Goal: Task Accomplishment & Management: Complete application form

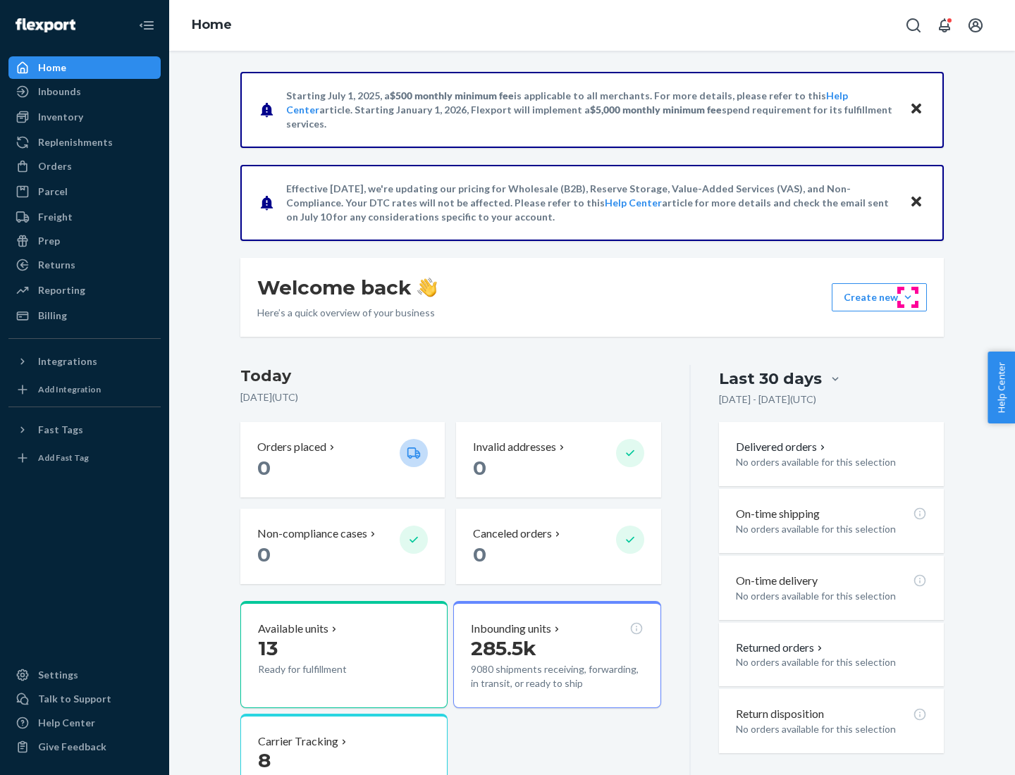
click at [908, 297] on button "Create new Create new inbound Create new order Create new product" at bounding box center [879, 297] width 95 height 28
click at [85, 92] on div "Inbounds" at bounding box center [84, 92] width 149 height 20
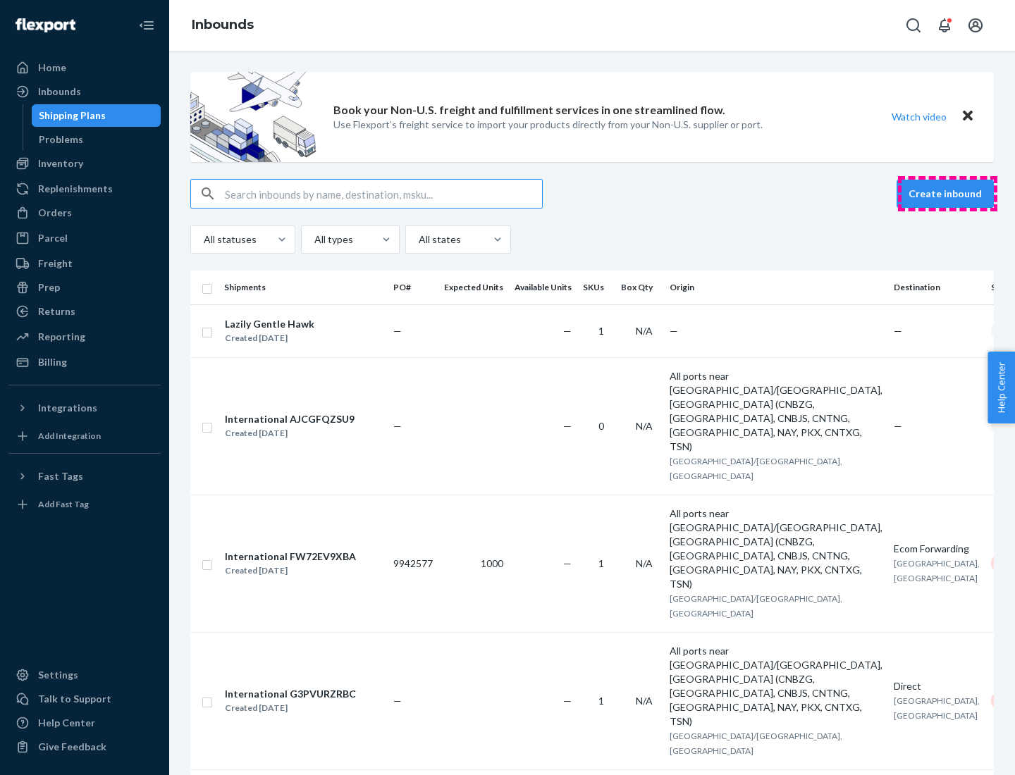
click at [947, 194] on button "Create inbound" at bounding box center [945, 194] width 97 height 28
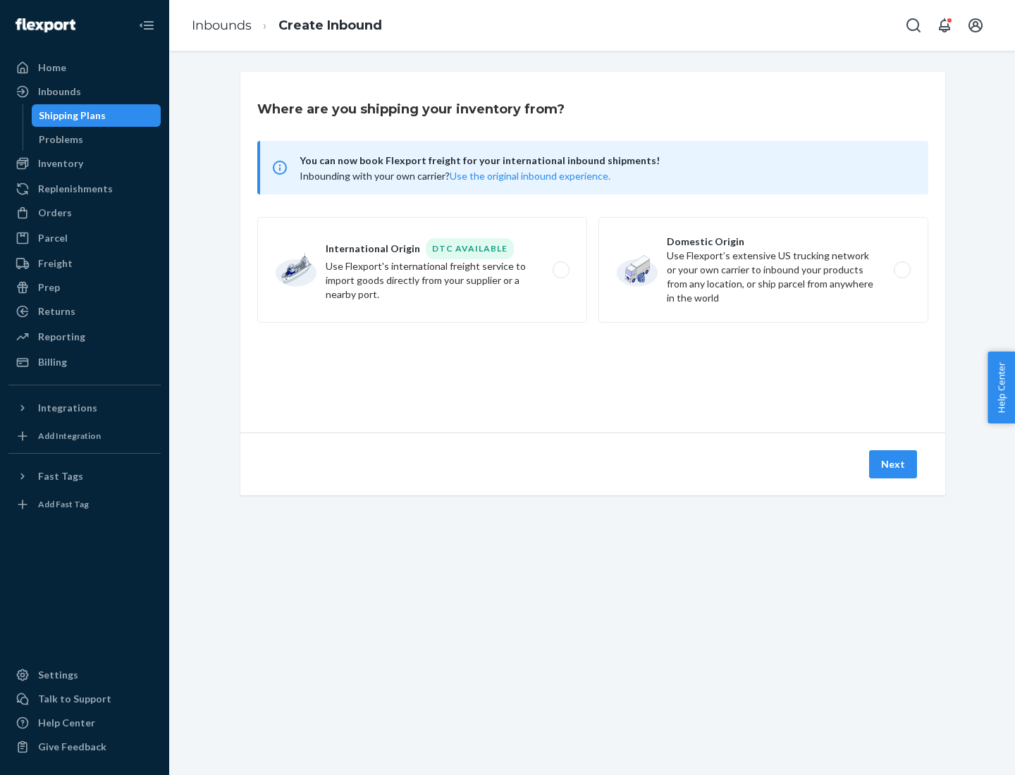
click at [763, 270] on label "Domestic Origin Use Flexport’s extensive US trucking network or your own carrie…" at bounding box center [763, 270] width 330 height 106
click at [901, 270] on input "Domestic Origin Use Flexport’s extensive US trucking network or your own carrie…" at bounding box center [905, 270] width 9 height 9
radio input "true"
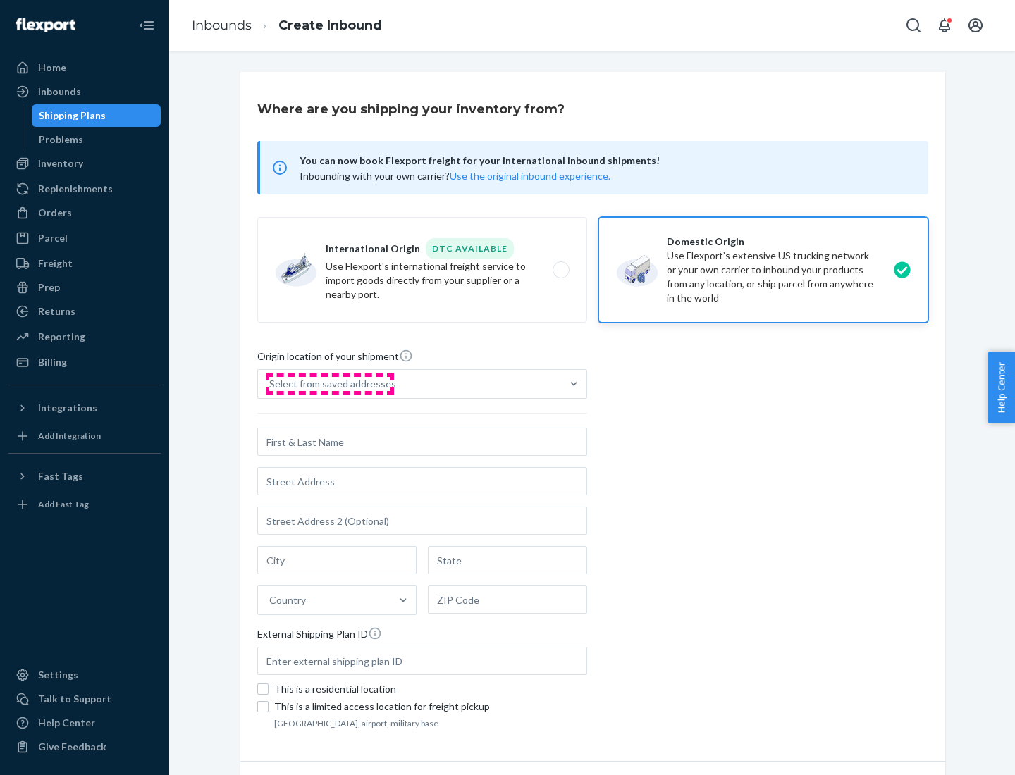
click at [329, 384] on div "Select from saved addresses" at bounding box center [332, 384] width 127 height 14
click at [271, 384] on input "Select from saved addresses" at bounding box center [269, 384] width 1 height 14
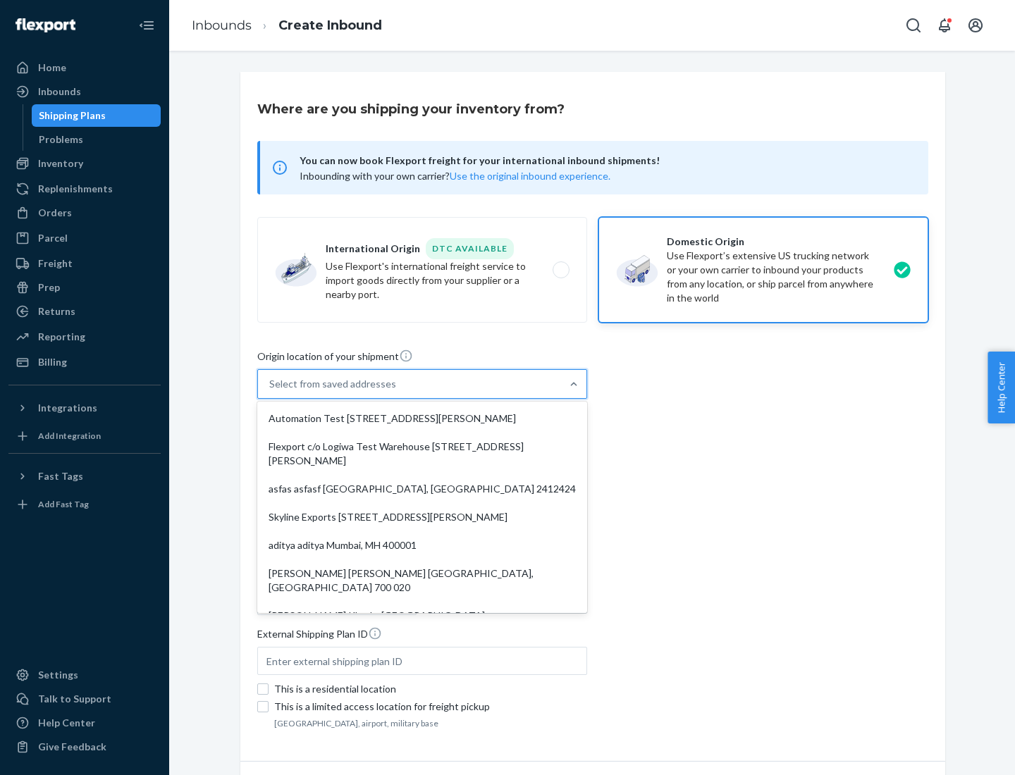
scroll to position [6, 0]
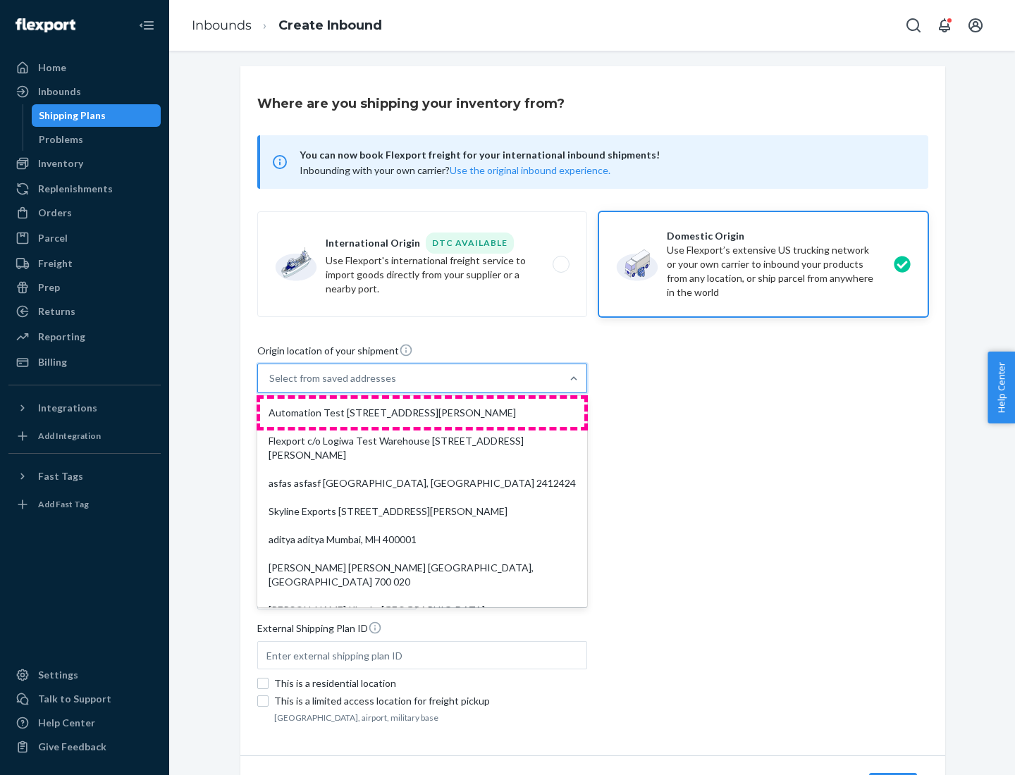
click at [422, 413] on div "Automation Test [STREET_ADDRESS][PERSON_NAME]" at bounding box center [422, 413] width 324 height 28
click at [271, 386] on input "option Automation Test [STREET_ADDRESS][PERSON_NAME]. 9 results available. Use …" at bounding box center [269, 378] width 1 height 14
type input "Automation Test"
type input "9th Floor"
type input "[GEOGRAPHIC_DATA]"
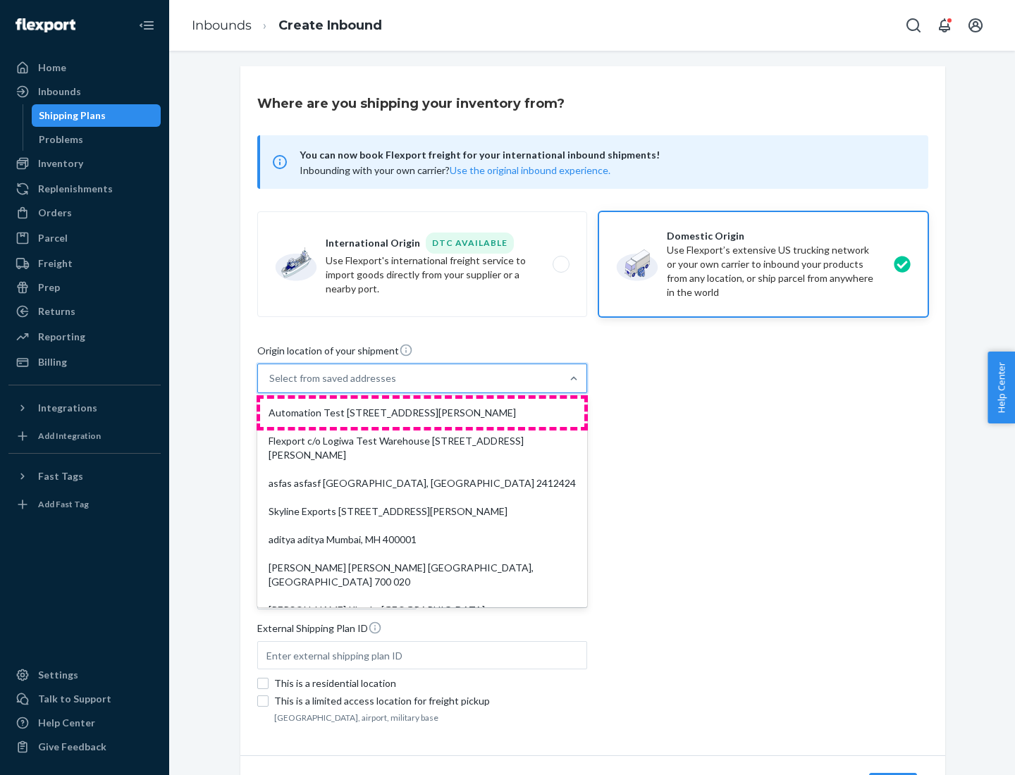
type input "CA"
type input "94104"
type input "[STREET_ADDRESS][PERSON_NAME]"
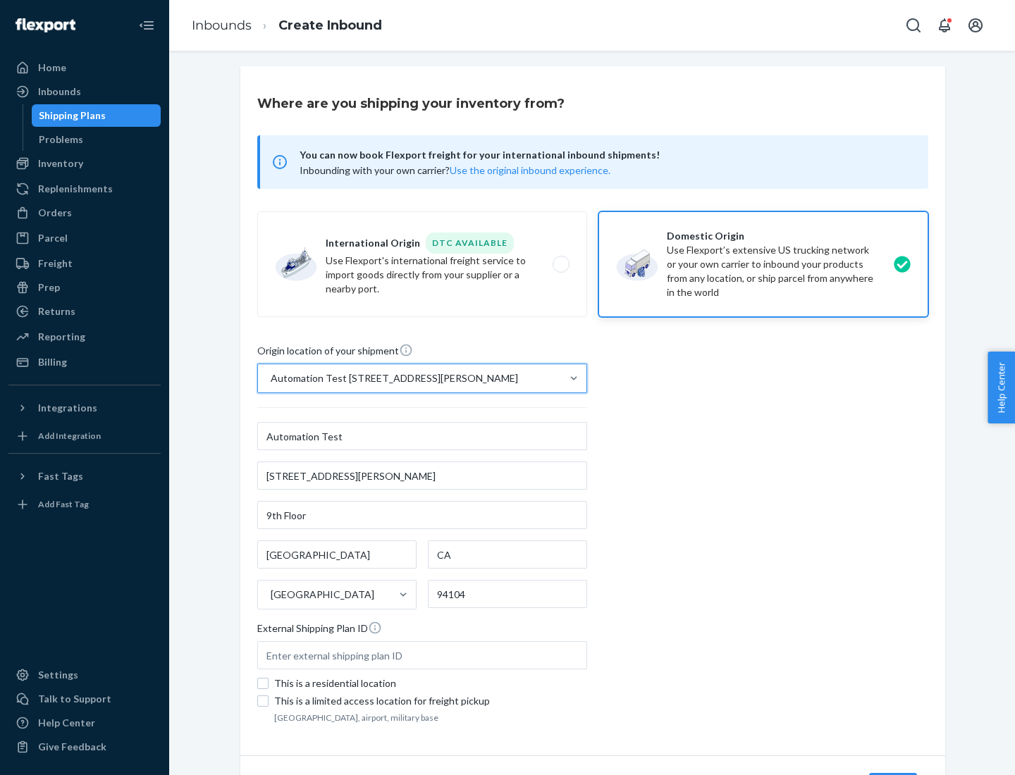
scroll to position [82, 0]
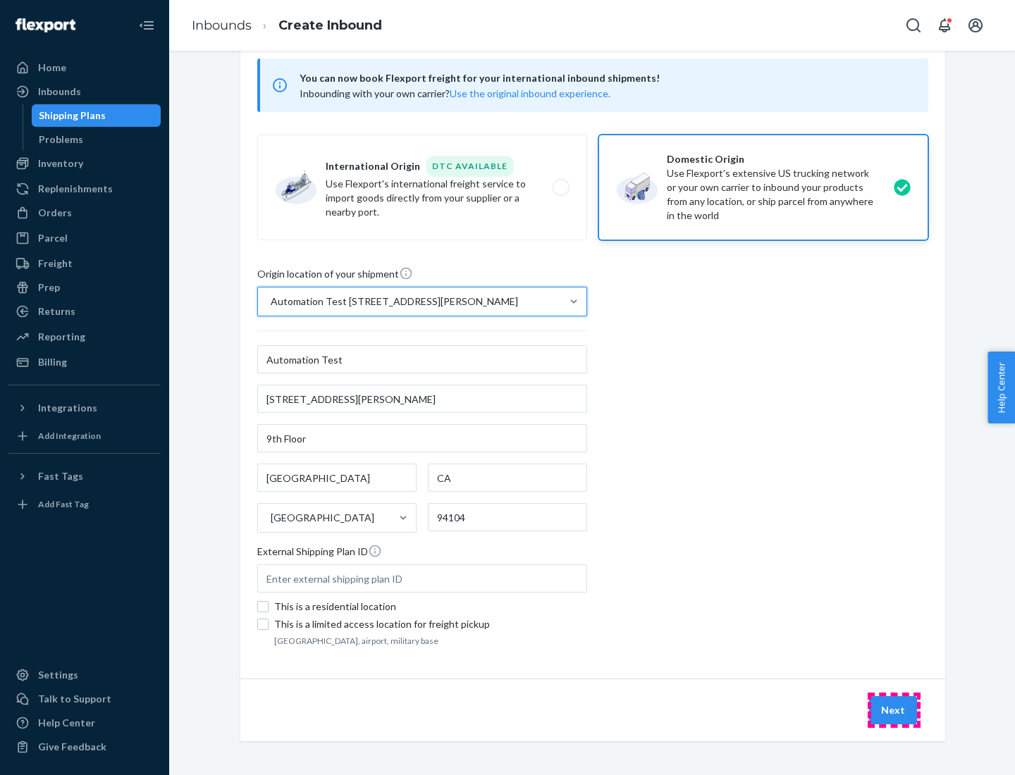
click at [894, 710] on button "Next" at bounding box center [893, 710] width 48 height 28
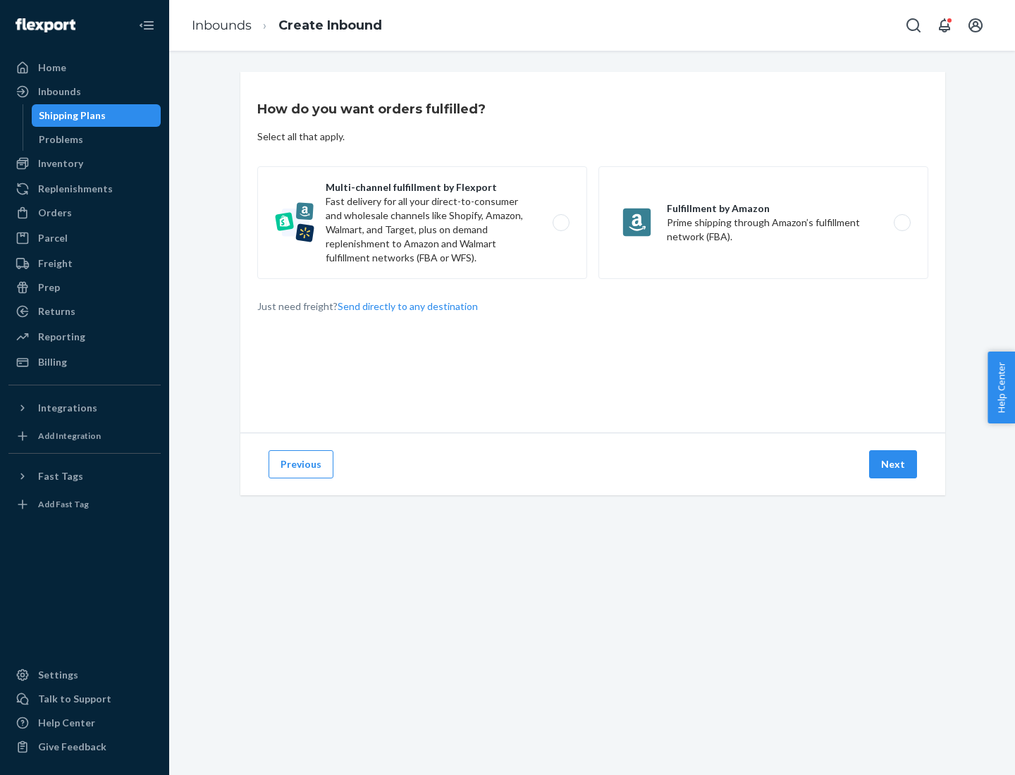
click at [422, 223] on label "Multi-channel fulfillment by Flexport Fast delivery for all your direct-to-cons…" at bounding box center [422, 222] width 330 height 113
click at [560, 223] on input "Multi-channel fulfillment by Flexport Fast delivery for all your direct-to-cons…" at bounding box center [564, 222] width 9 height 9
radio input "true"
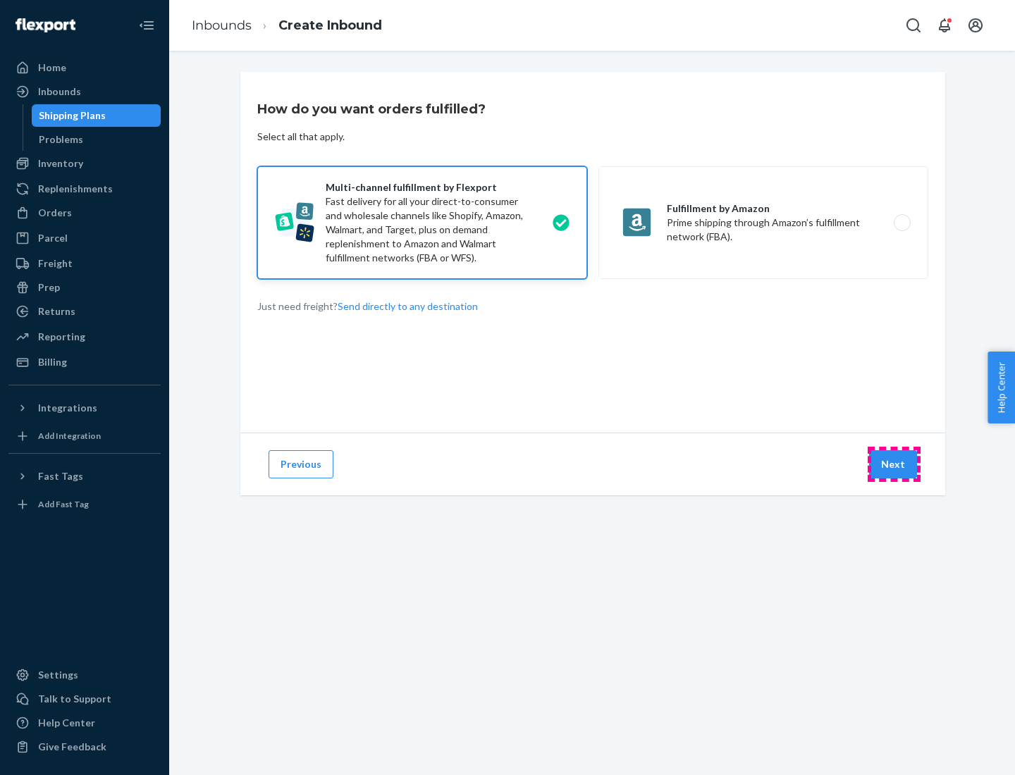
click at [894, 464] on button "Next" at bounding box center [893, 464] width 48 height 28
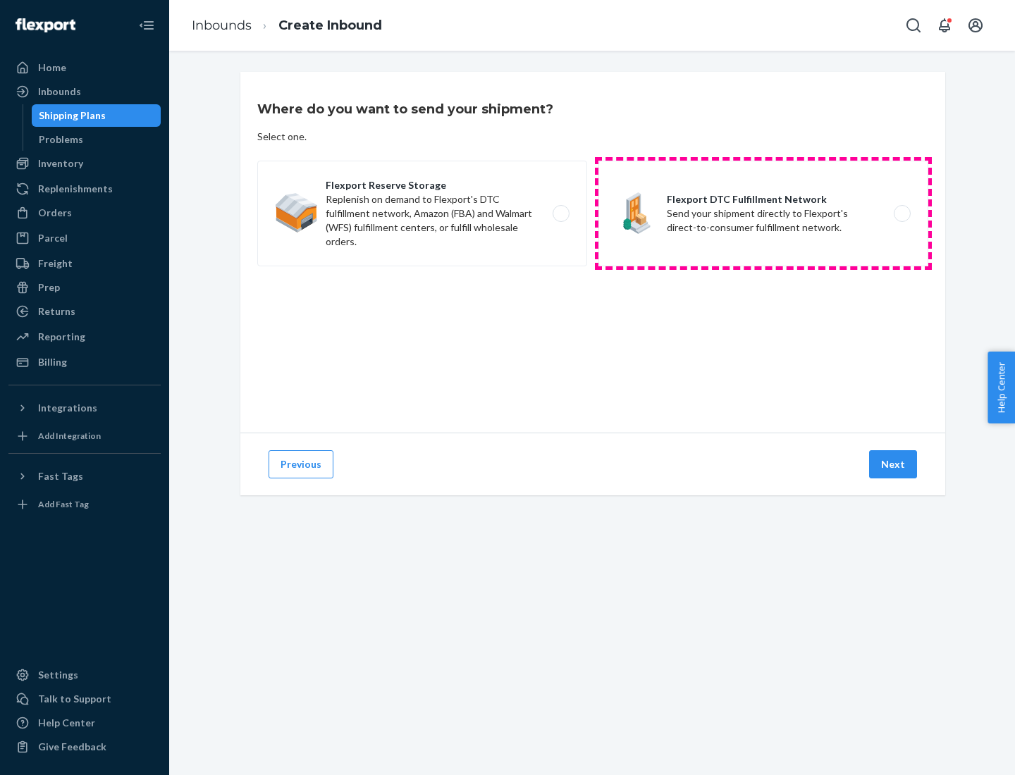
click at [763, 214] on label "Flexport DTC Fulfillment Network Send your shipment directly to Flexport's dire…" at bounding box center [763, 214] width 330 height 106
click at [901, 214] on input "Flexport DTC Fulfillment Network Send your shipment directly to Flexport's dire…" at bounding box center [905, 213] width 9 height 9
radio input "true"
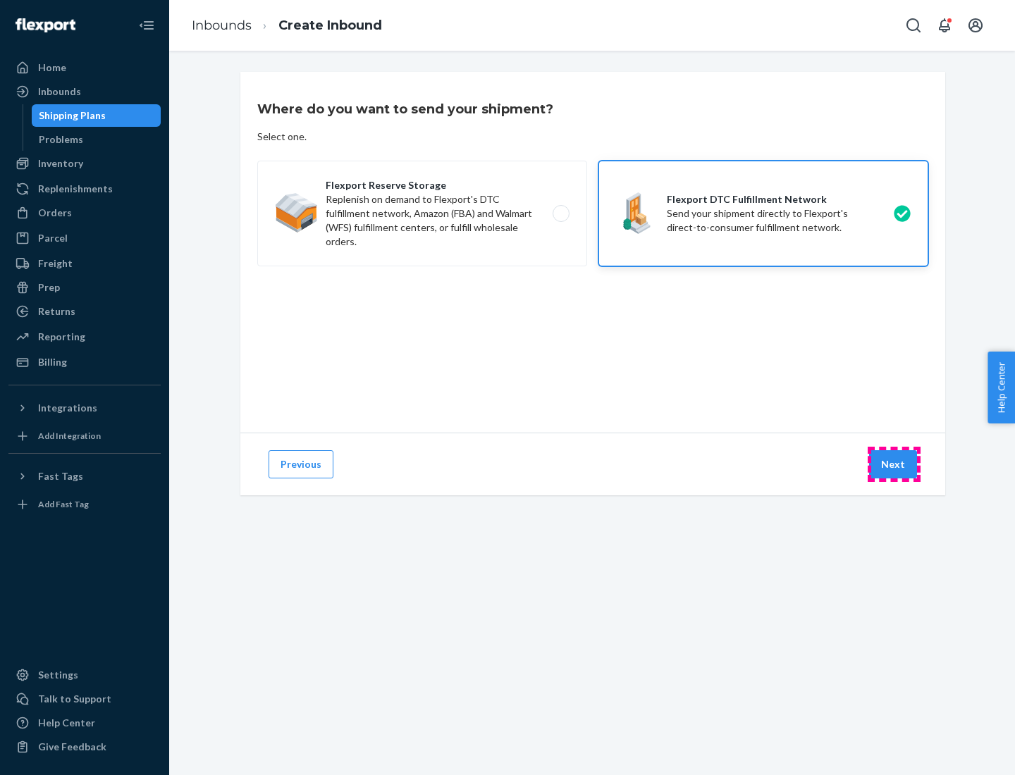
click at [894, 464] on button "Next" at bounding box center [893, 464] width 48 height 28
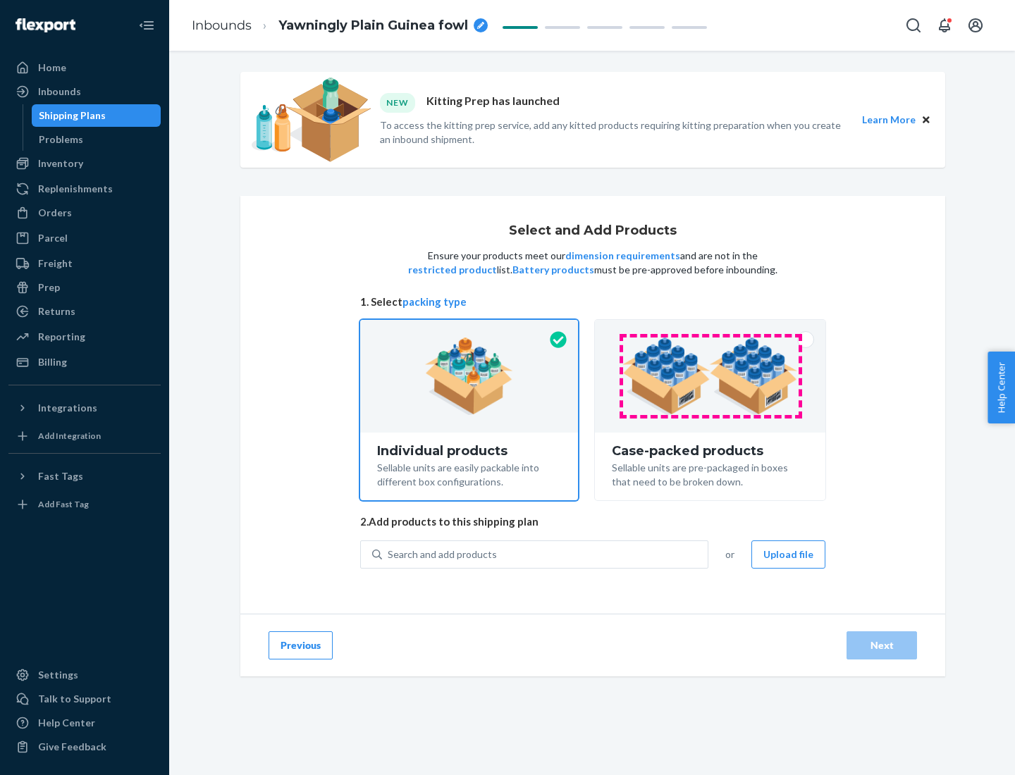
click at [710, 376] on img at bounding box center [709, 377] width 175 height 78
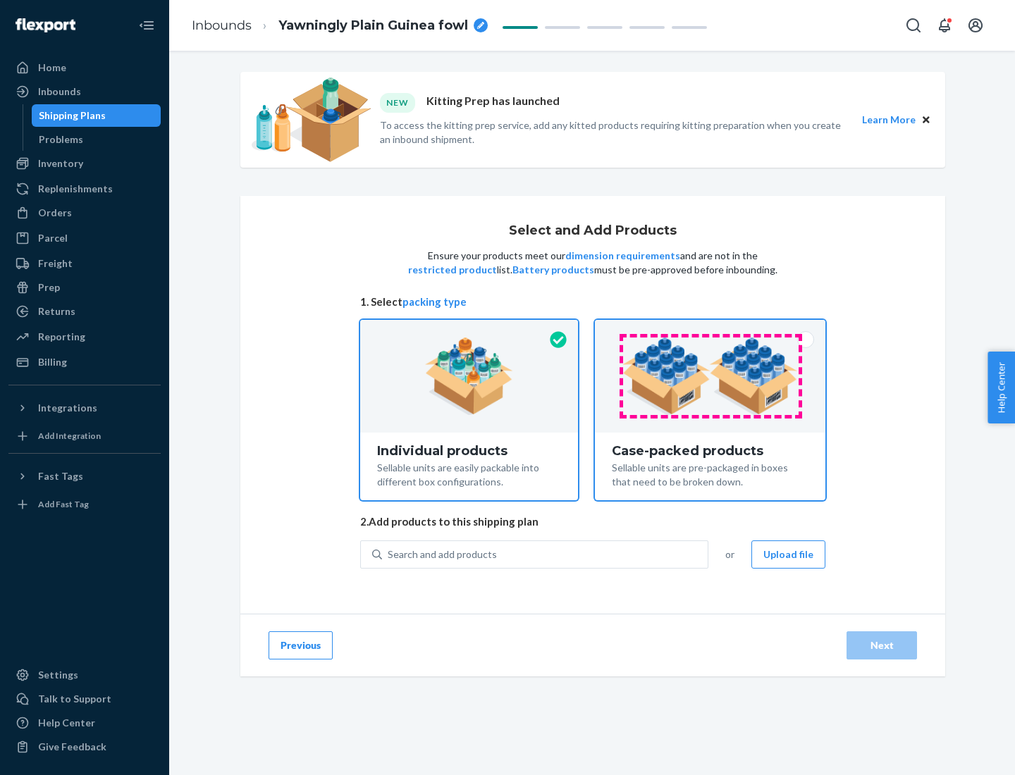
click at [710, 329] on input "Case-packed products Sellable units are pre-packaged in boxes that need to be b…" at bounding box center [710, 324] width 9 height 9
radio input "true"
radio input "false"
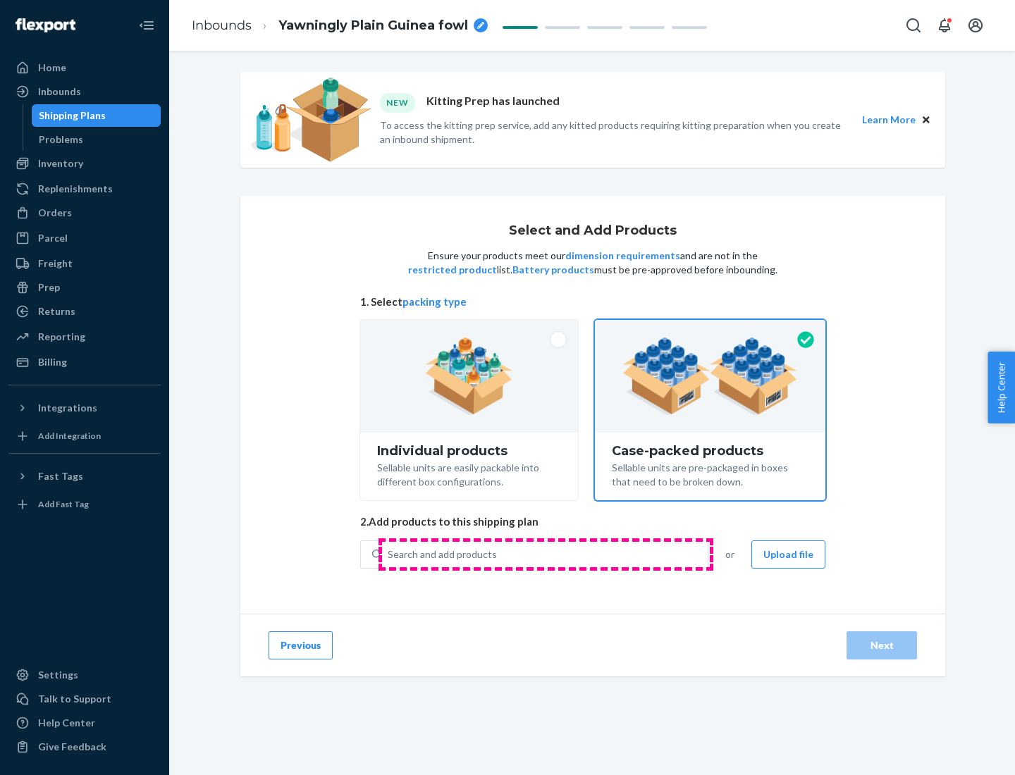
click at [546, 554] on div "Search and add products" at bounding box center [545, 554] width 326 height 25
click at [389, 554] on input "Search and add products" at bounding box center [388, 555] width 1 height 14
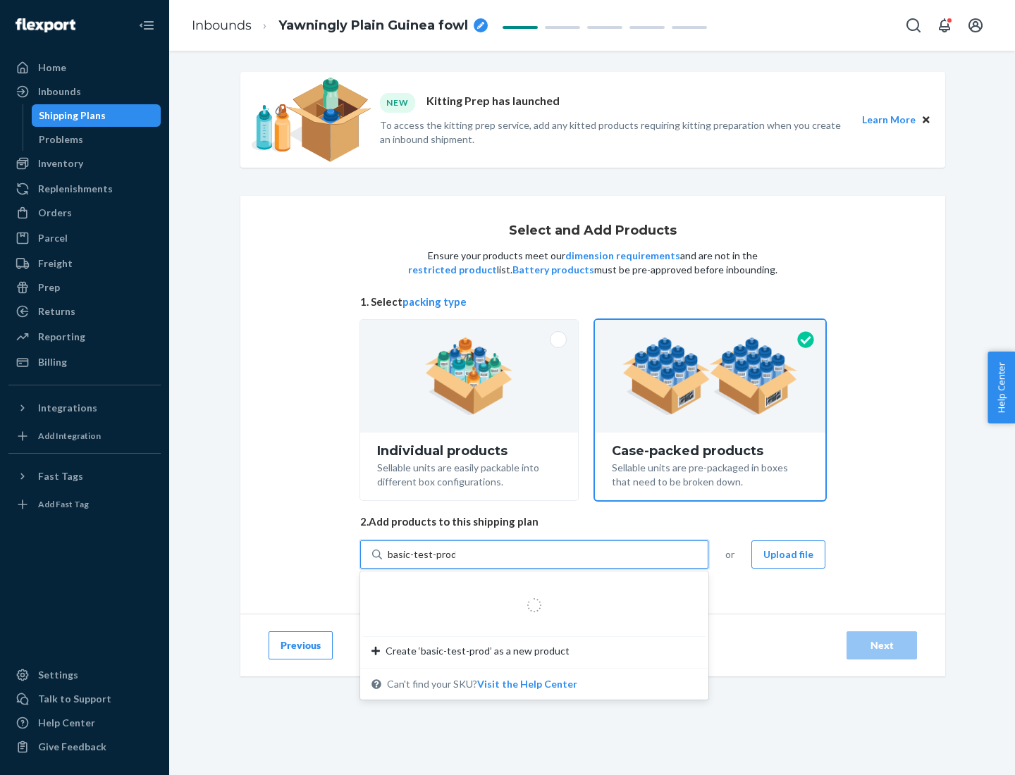
type input "basic-test-product-1"
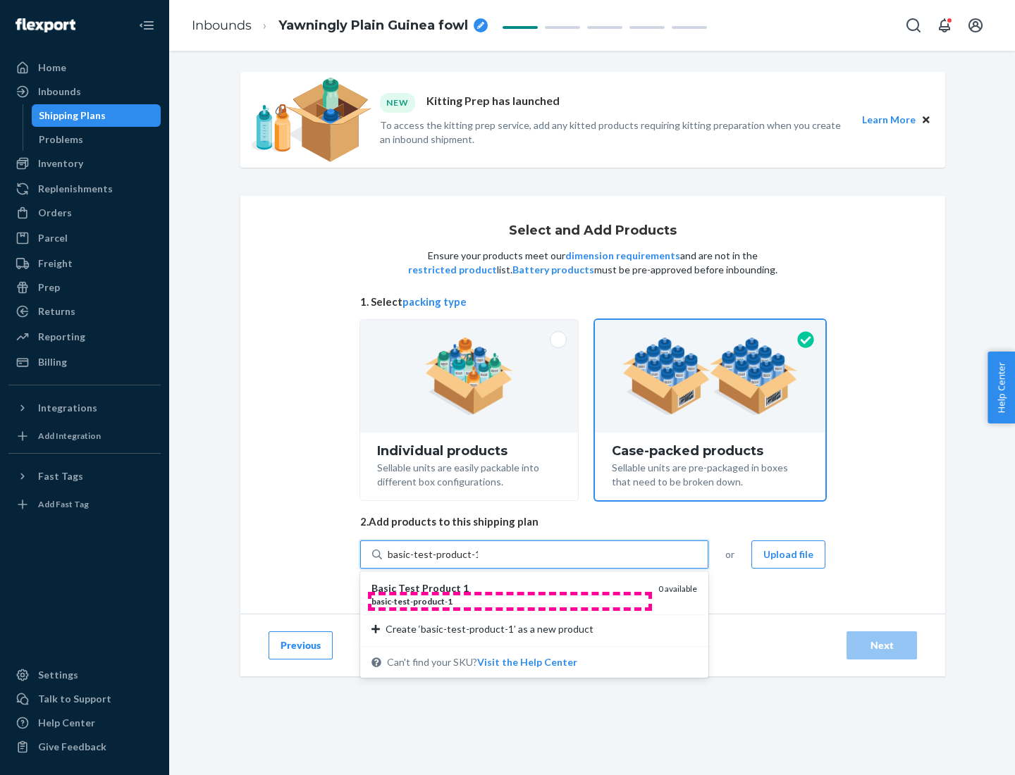
click at [510, 601] on div "basic - test - product - 1" at bounding box center [509, 602] width 276 height 12
click at [478, 562] on input "basic-test-product-1" at bounding box center [433, 555] width 90 height 14
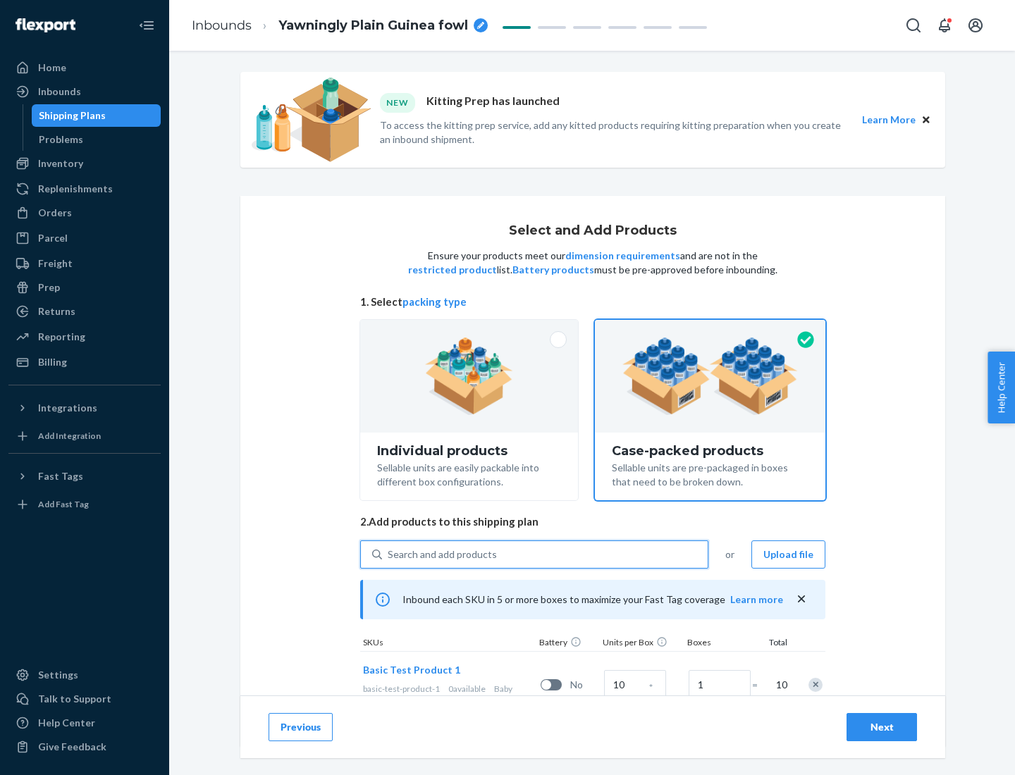
scroll to position [51, 0]
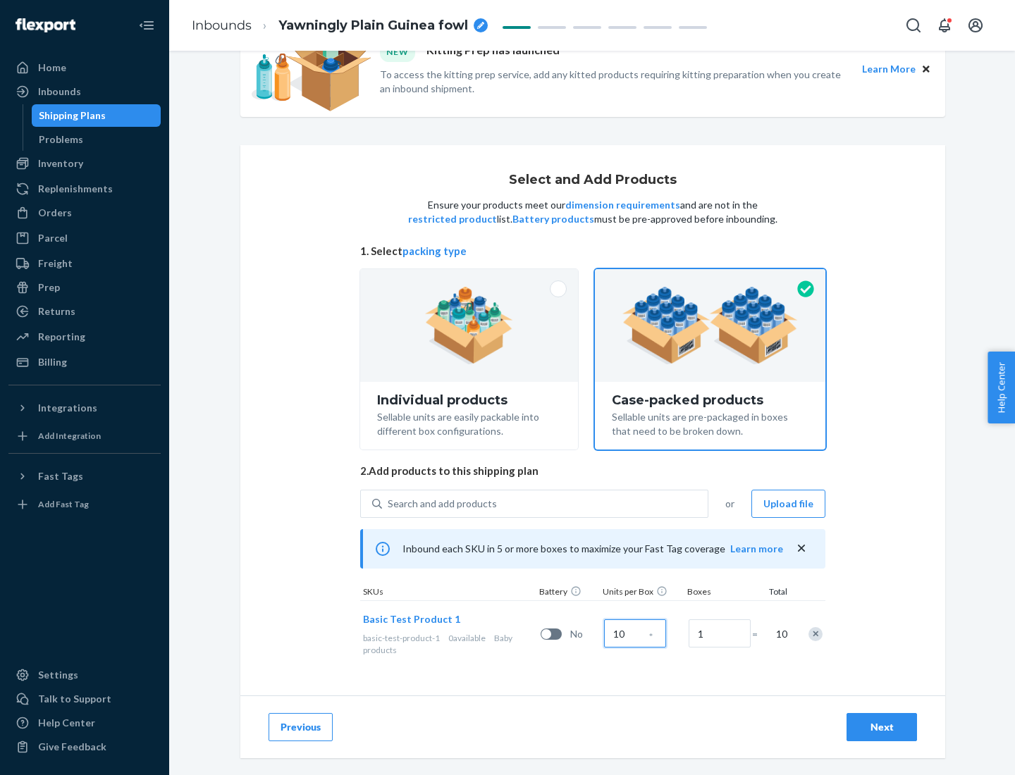
type input "10"
type input "7"
click at [882, 727] on div "Next" at bounding box center [881, 727] width 47 height 14
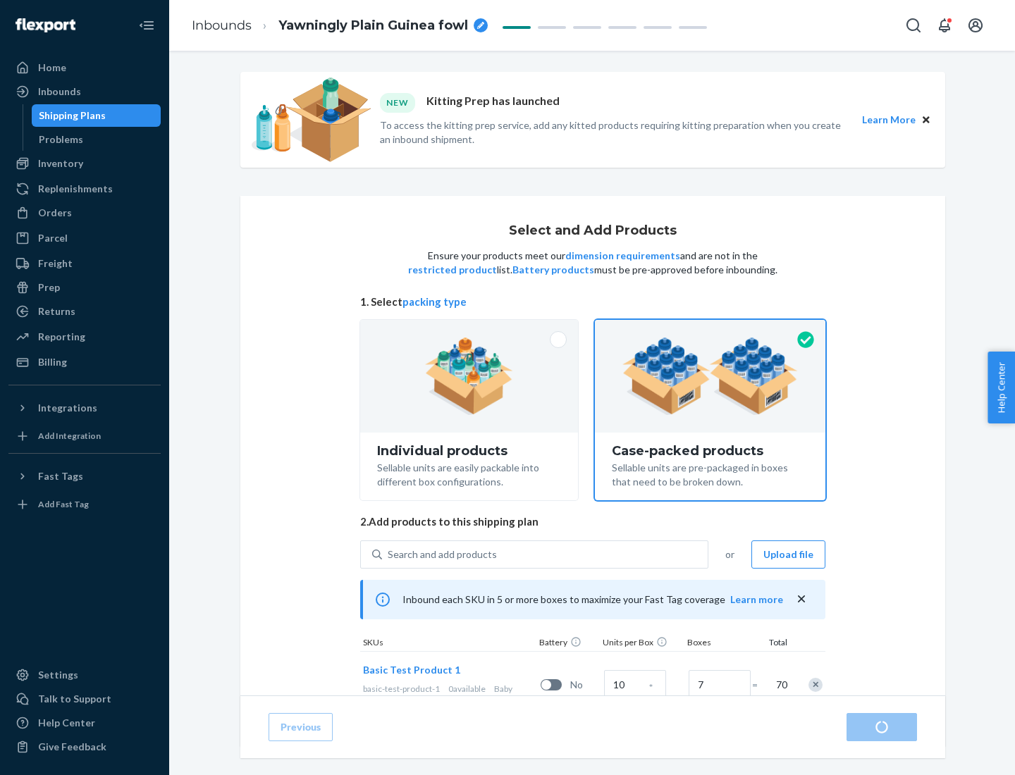
radio input "true"
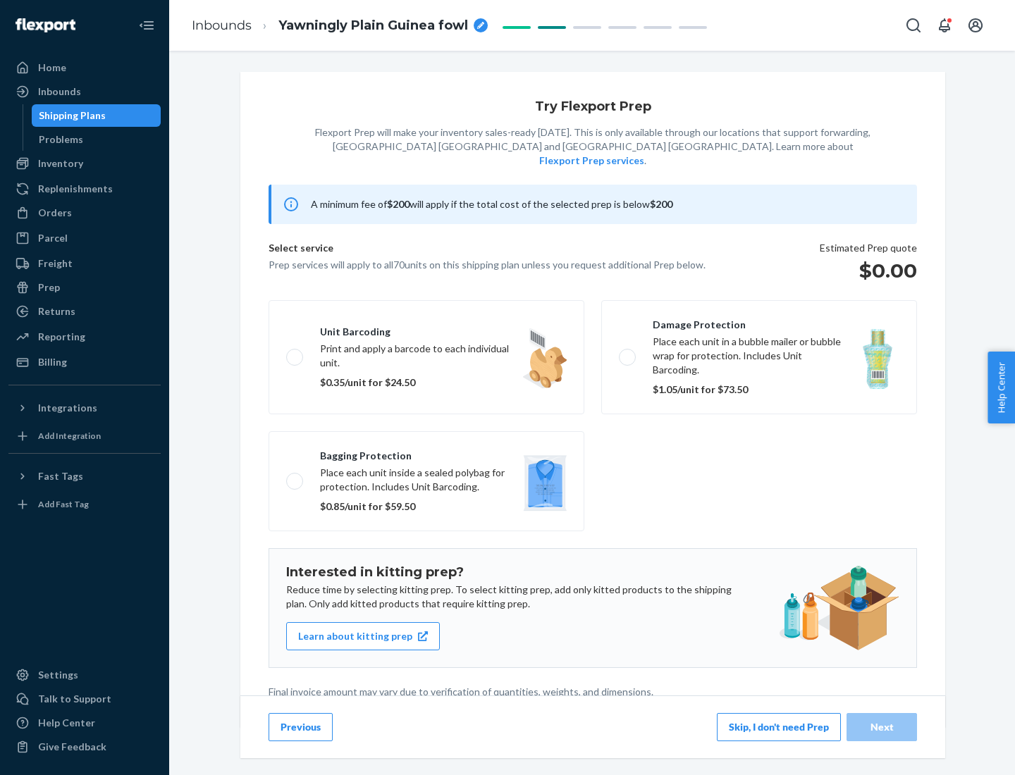
scroll to position [4, 0]
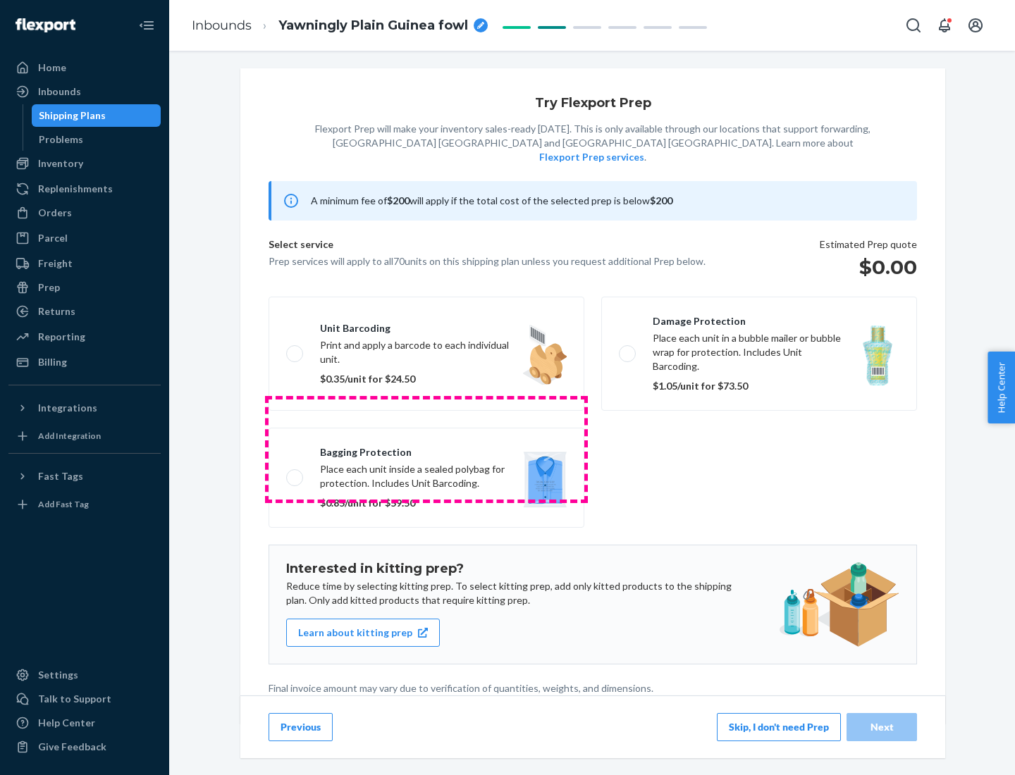
click at [426, 449] on label "Bagging protection Place each unit inside a sealed polybag for protection. Incl…" at bounding box center [427, 478] width 316 height 100
click at [295, 473] on input "Bagging protection Place each unit inside a sealed polybag for protection. Incl…" at bounding box center [290, 477] width 9 height 9
checkbox input "true"
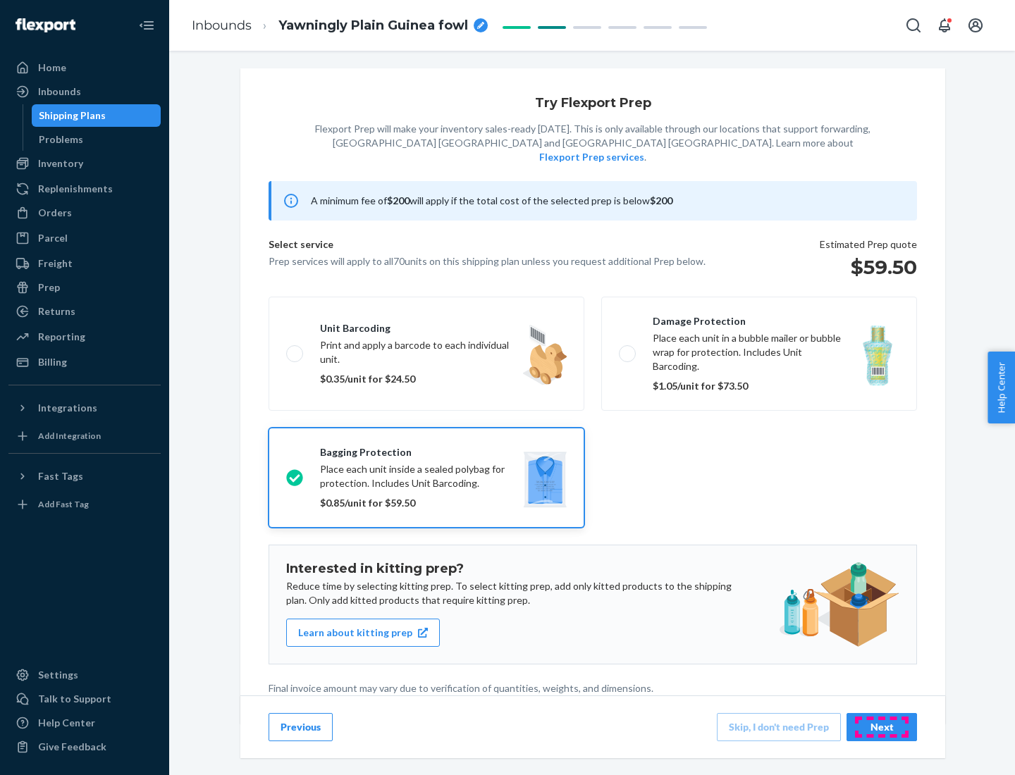
click at [882, 727] on div "Next" at bounding box center [881, 727] width 47 height 14
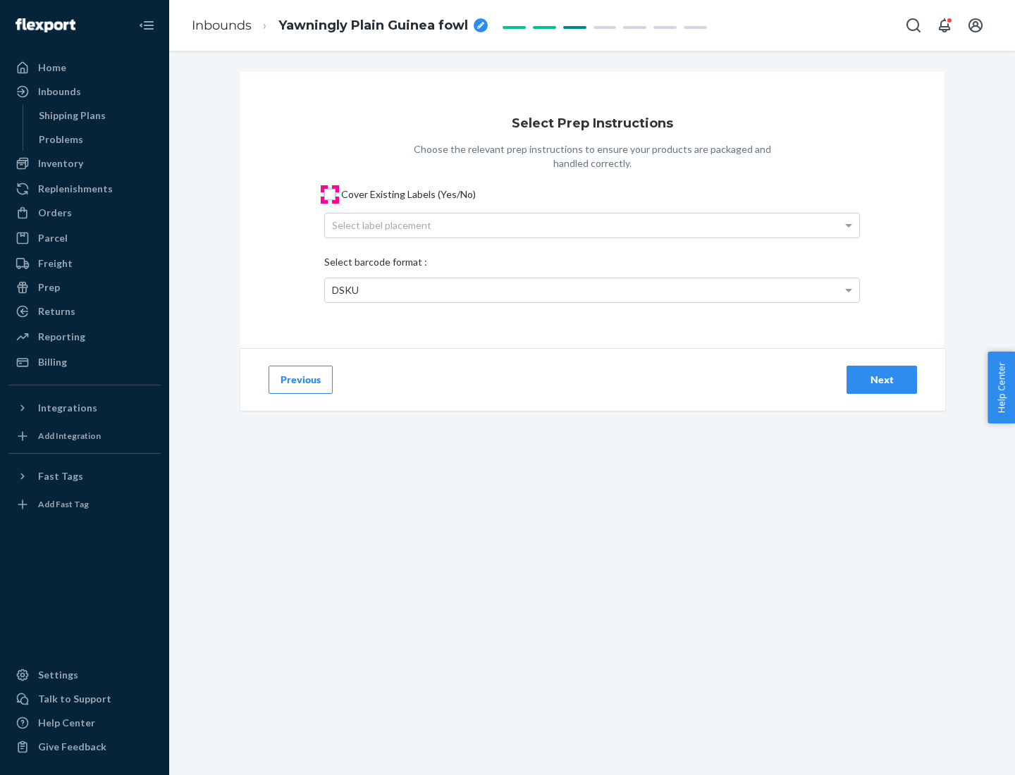
click at [330, 194] on input "Cover Existing Labels (Yes/No)" at bounding box center [329, 194] width 11 height 11
checkbox input "true"
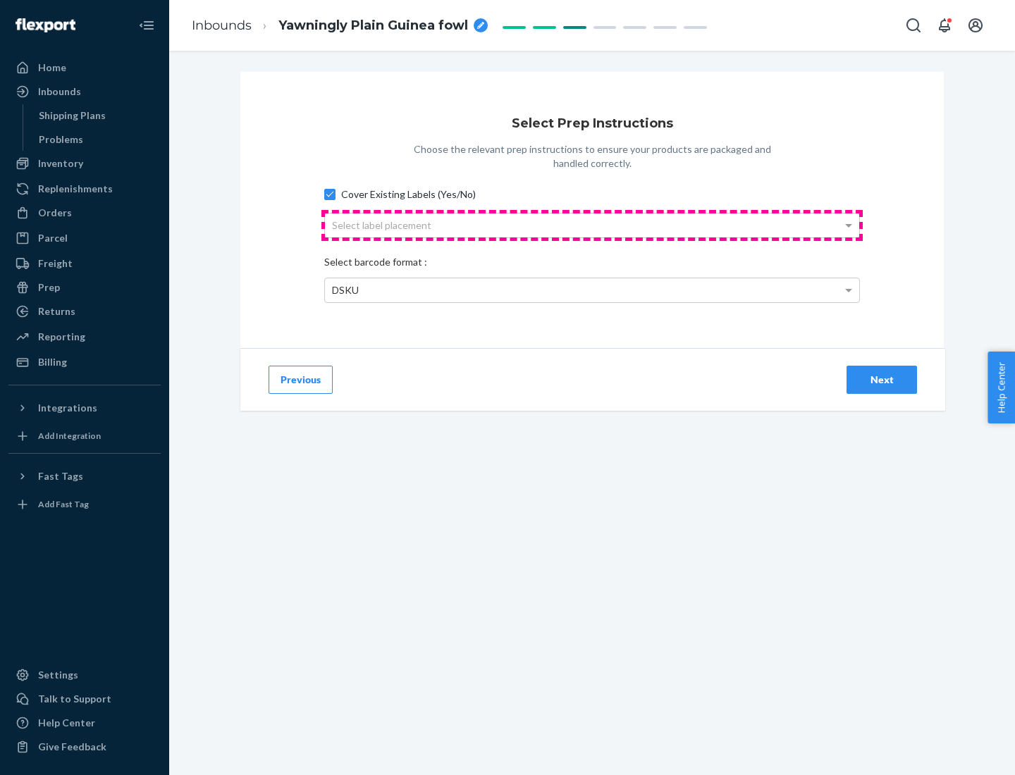
click at [592, 225] on div "Select label placement" at bounding box center [592, 226] width 534 height 24
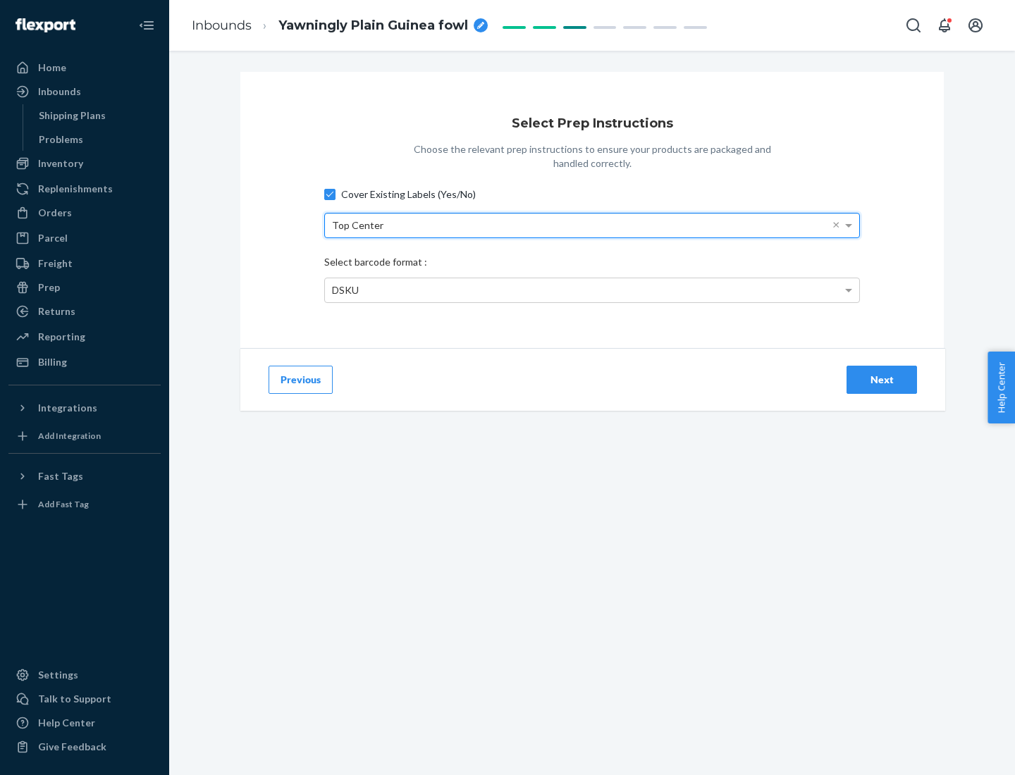
click at [592, 290] on div "DSKU" at bounding box center [592, 290] width 534 height 24
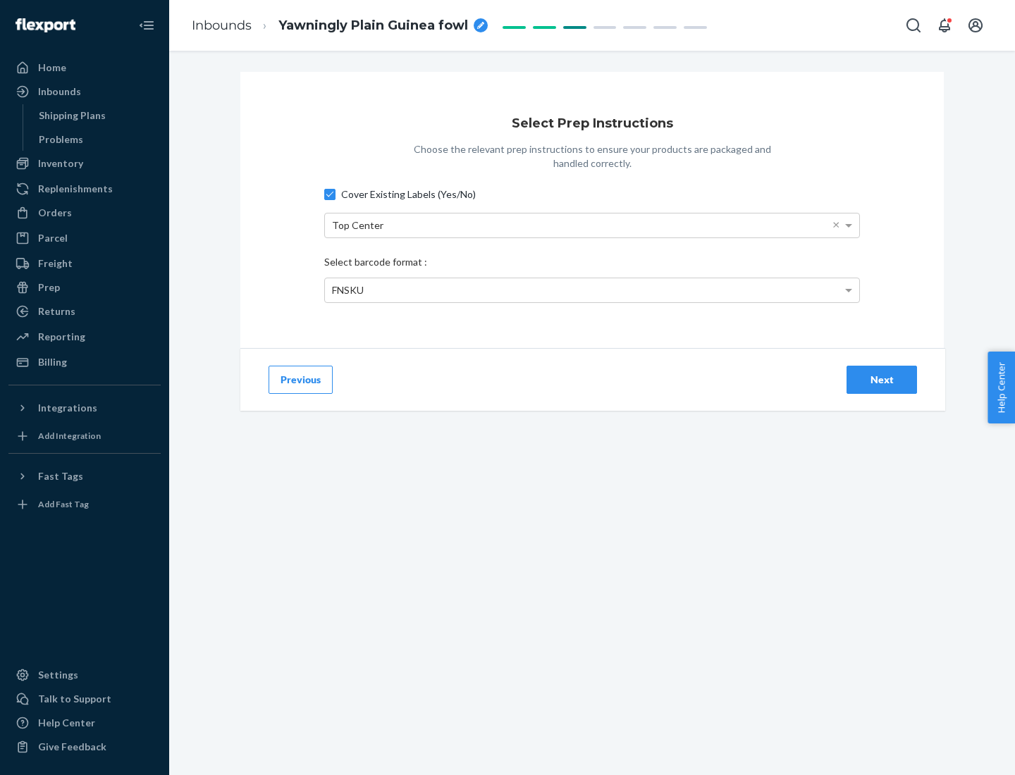
click at [882, 379] on div "Next" at bounding box center [881, 380] width 47 height 14
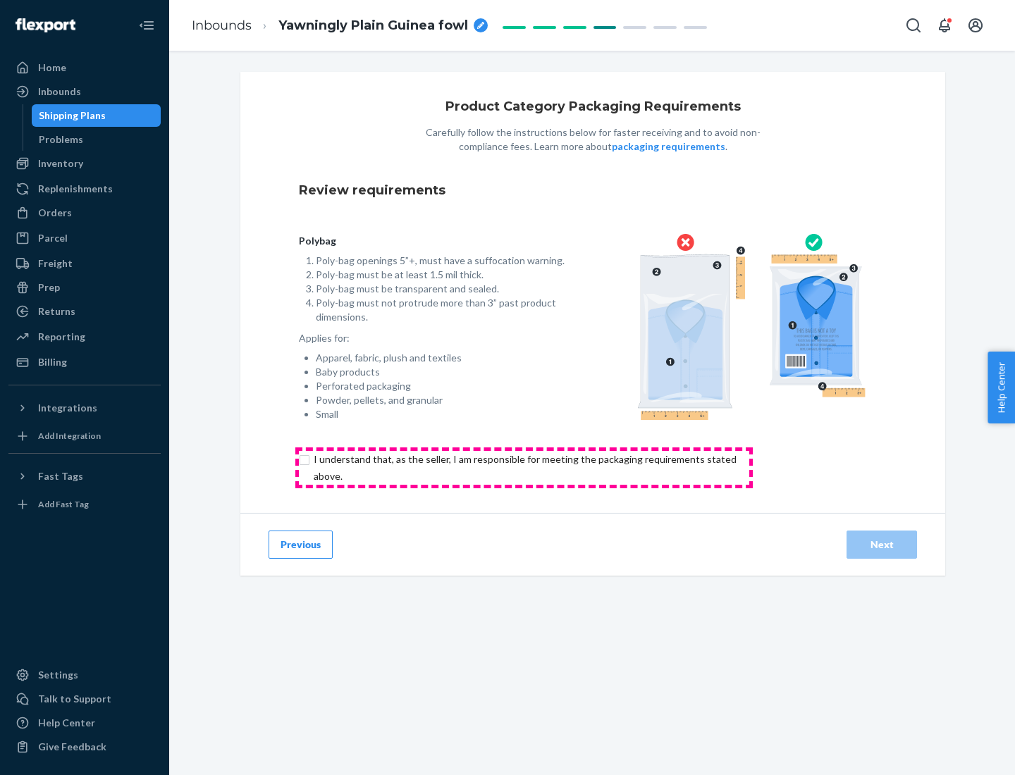
click at [524, 467] on input "checkbox" at bounding box center [533, 468] width 469 height 34
checkbox input "true"
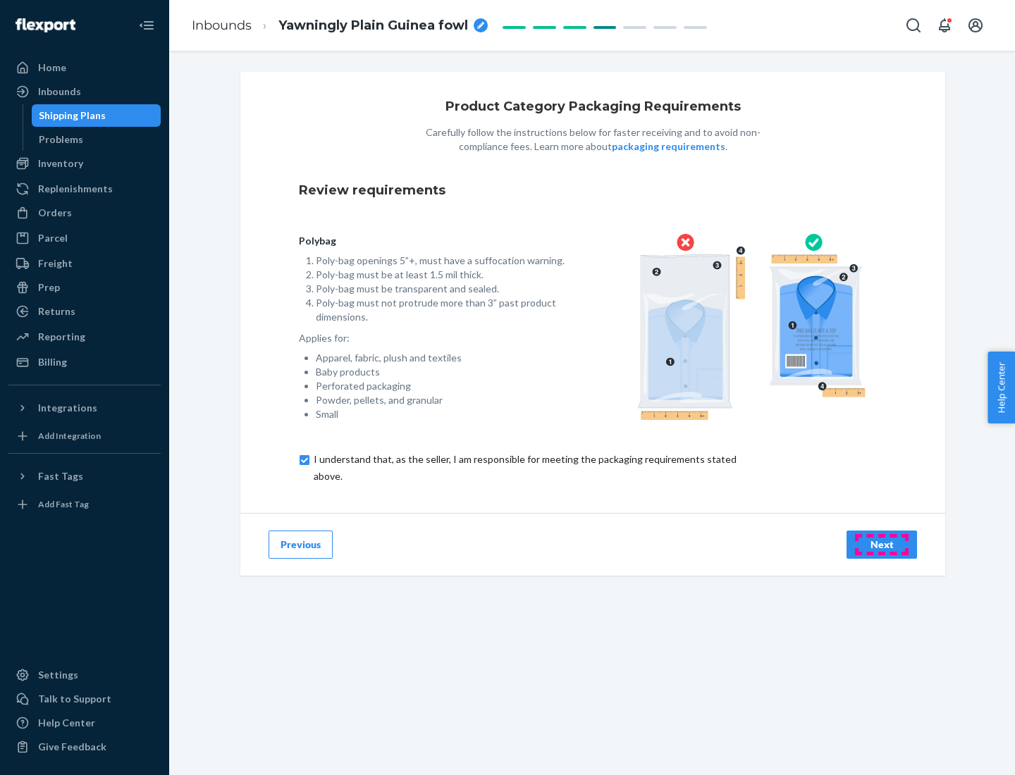
click at [882, 544] on div "Next" at bounding box center [881, 545] width 47 height 14
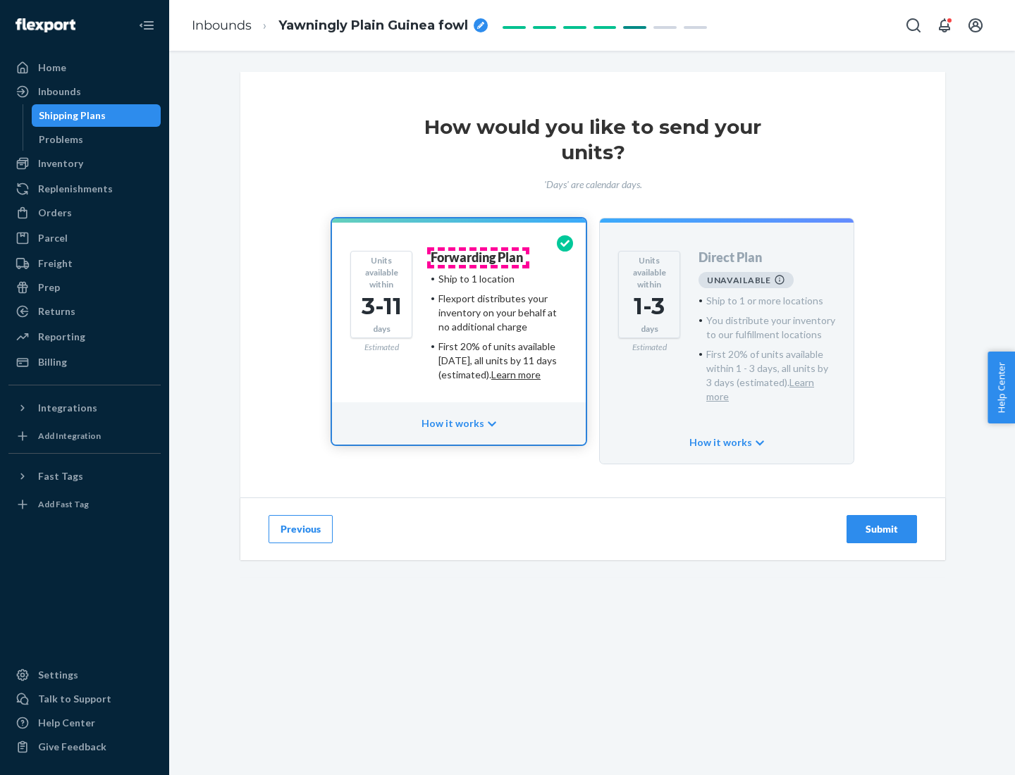
click at [478, 257] on h4 "Forwarding Plan" at bounding box center [477, 258] width 92 height 14
click at [882, 522] on div "Submit" at bounding box center [881, 529] width 47 height 14
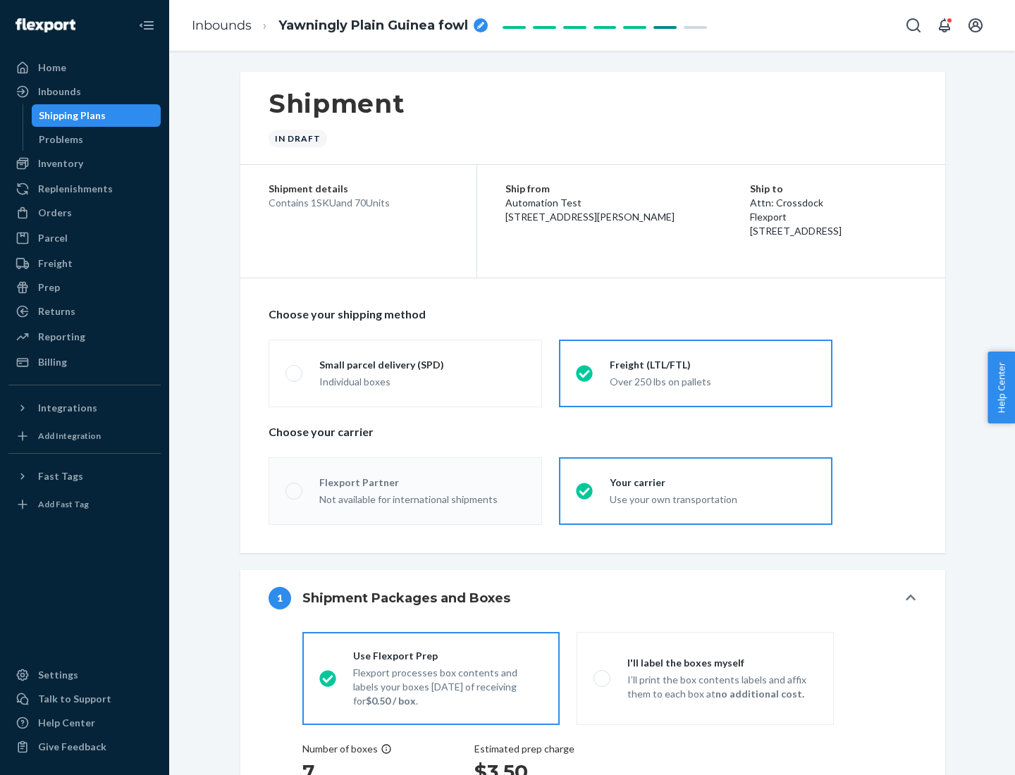
radio input "true"
radio input "false"
radio input "true"
radio input "false"
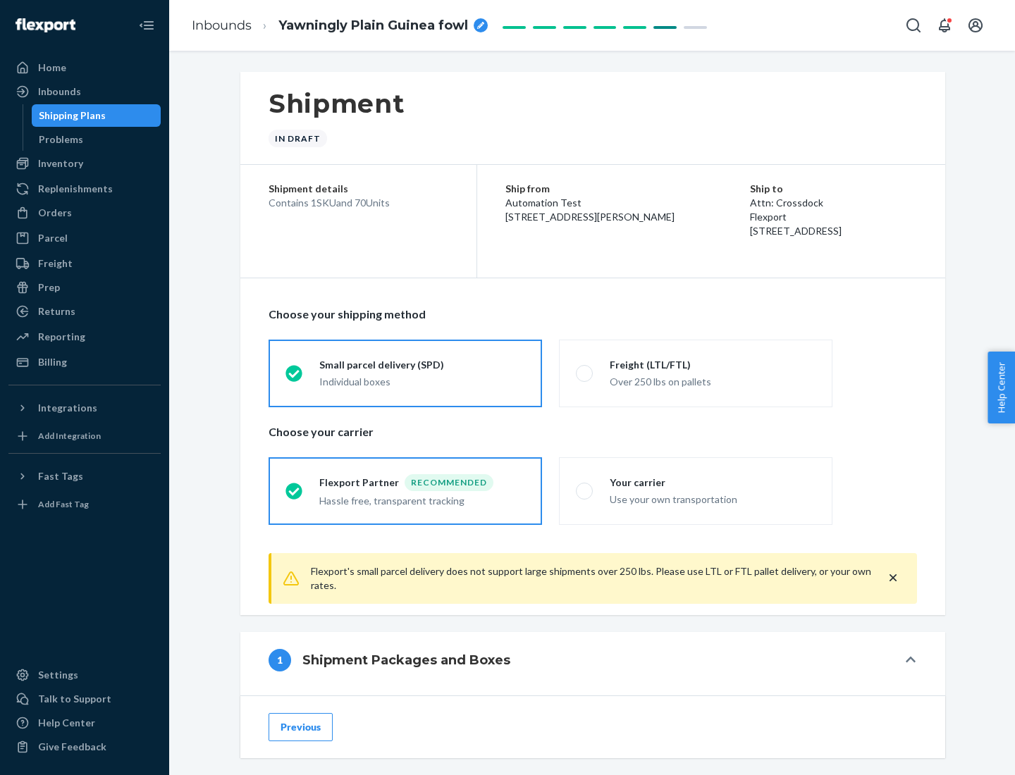
click at [696, 373] on div "Over 250 lbs on pallets" at bounding box center [713, 380] width 206 height 17
click at [585, 373] on input "Freight (LTL/FTL) Over 250 lbs on pallets" at bounding box center [580, 373] width 9 height 9
radio input "true"
radio input "false"
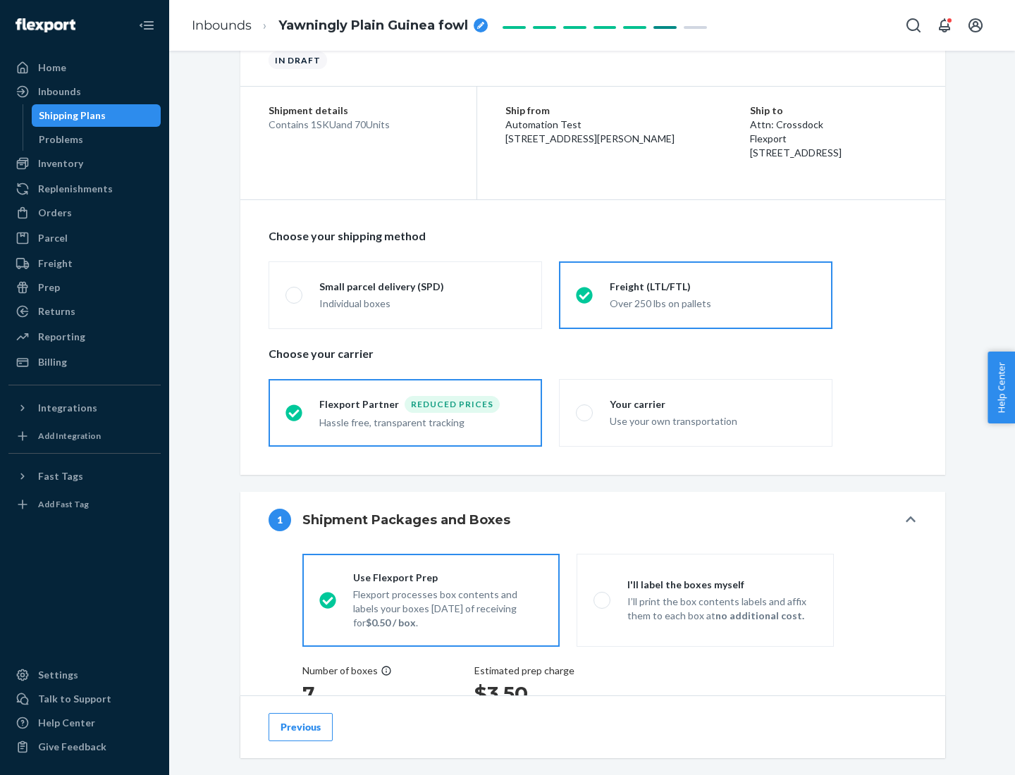
click at [405, 413] on div "Hassle free, transparent tracking" at bounding box center [422, 421] width 206 height 17
click at [295, 412] on input "Flexport Partner Reduced prices Hassle free, transparent tracking" at bounding box center [289, 412] width 9 height 9
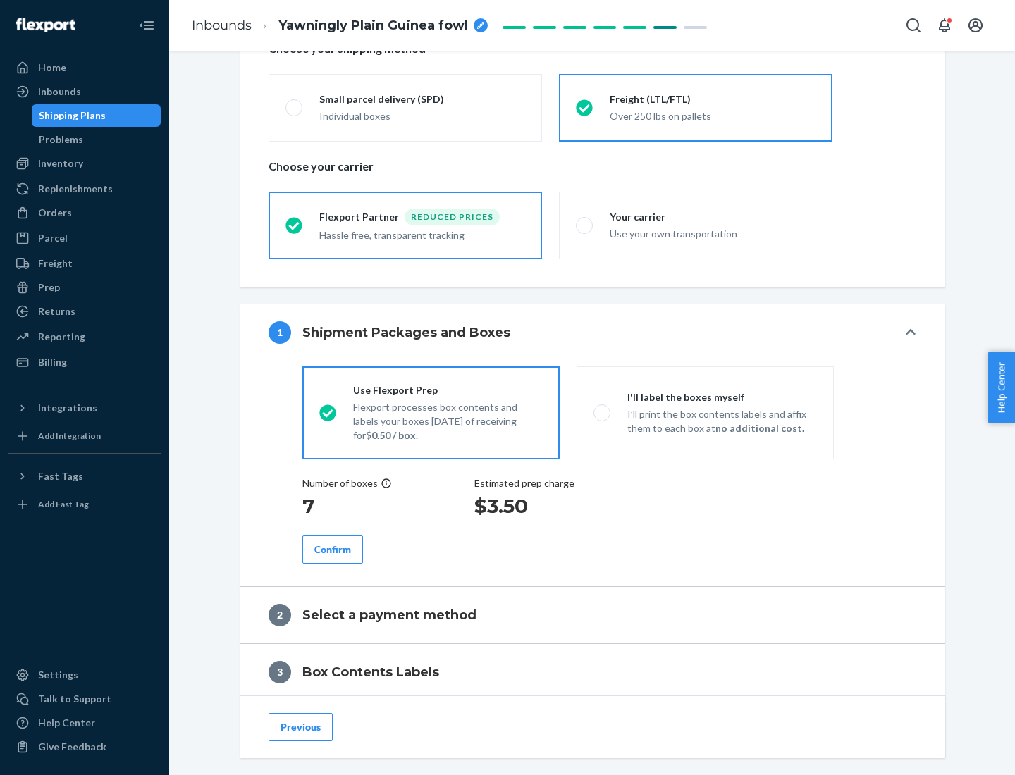
click at [705, 412] on p "I’ll print the box contents labels and affix them to each box at no additional …" at bounding box center [722, 421] width 190 height 28
click at [603, 412] on input "I'll label the boxes myself I’ll print the box contents labels and affix them t…" at bounding box center [597, 412] width 9 height 9
radio input "true"
radio input "false"
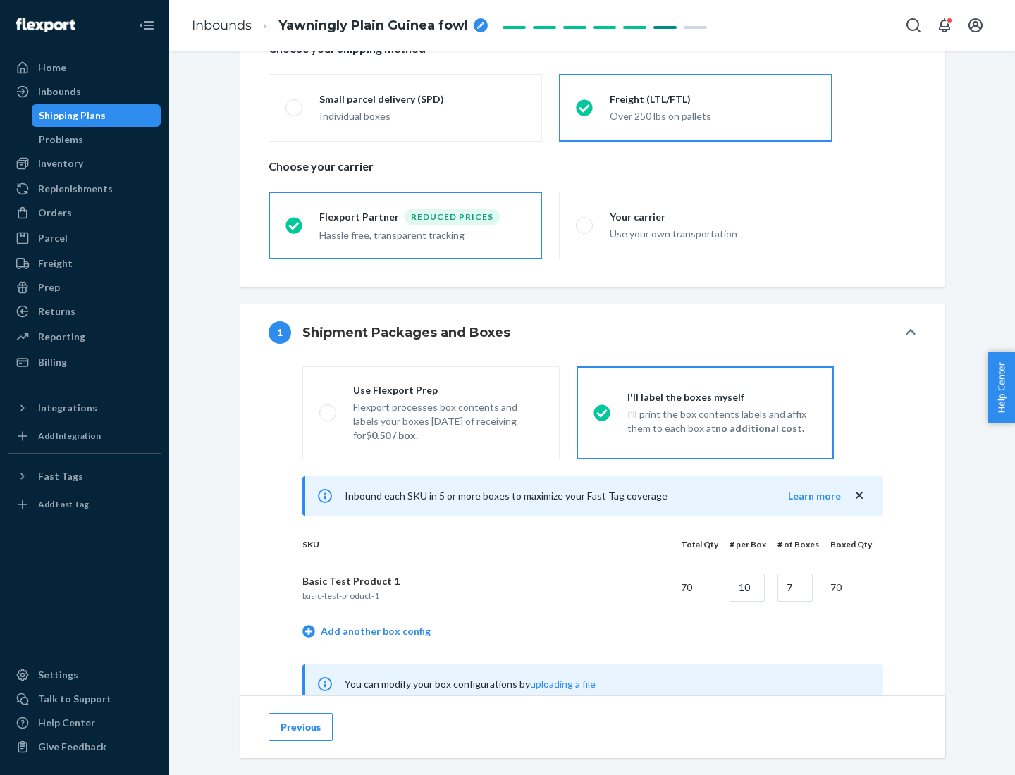
scroll to position [441, 0]
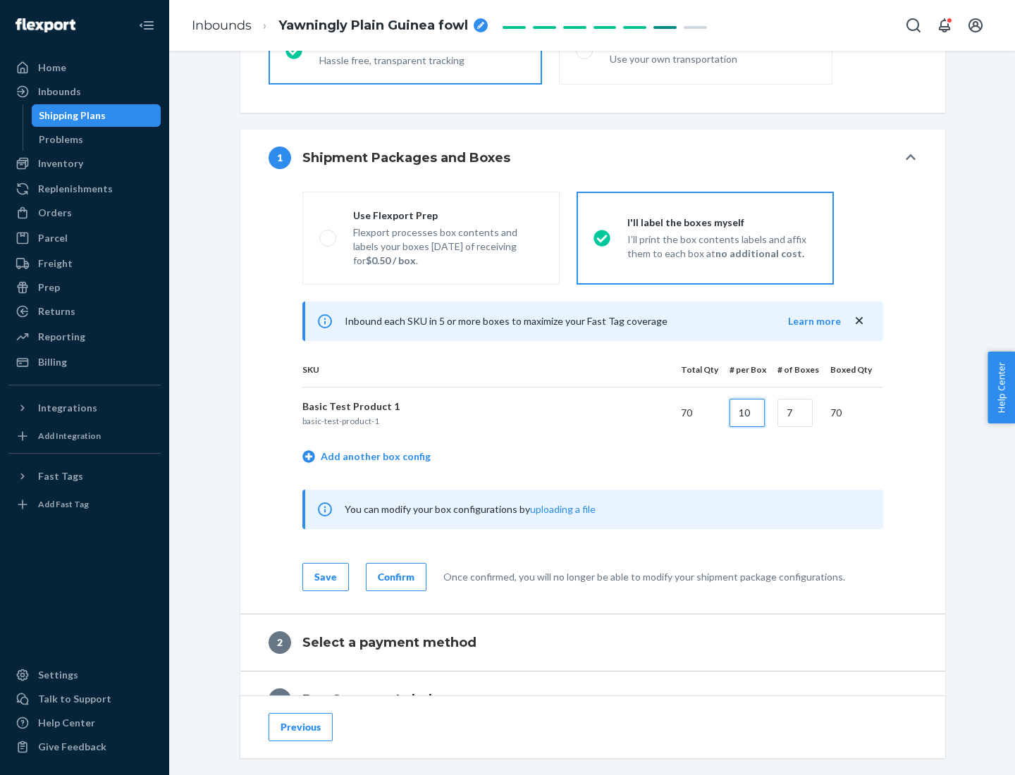
type input "10"
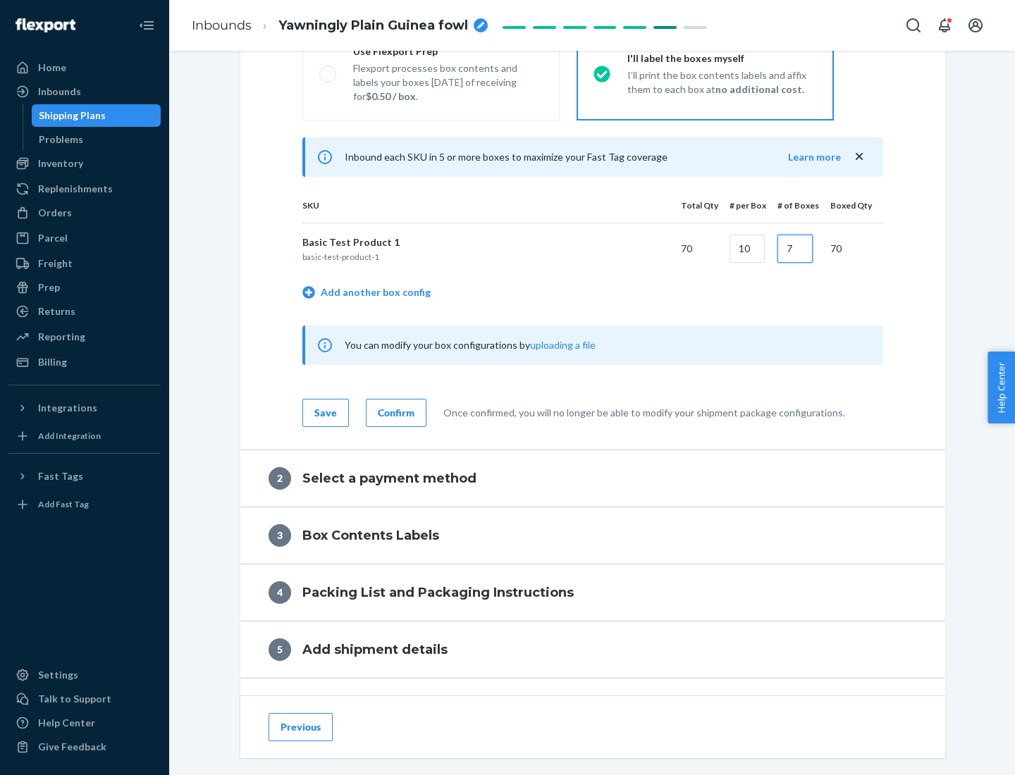
type input "7"
click at [394, 412] on div "Confirm" at bounding box center [396, 413] width 37 height 14
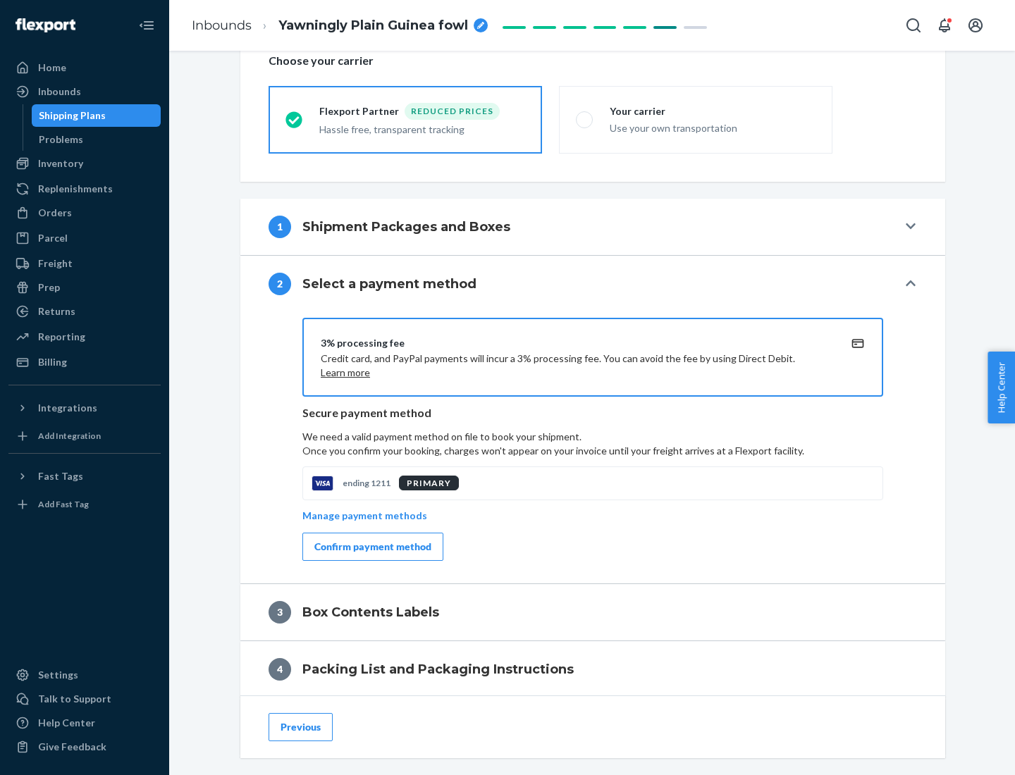
scroll to position [505, 0]
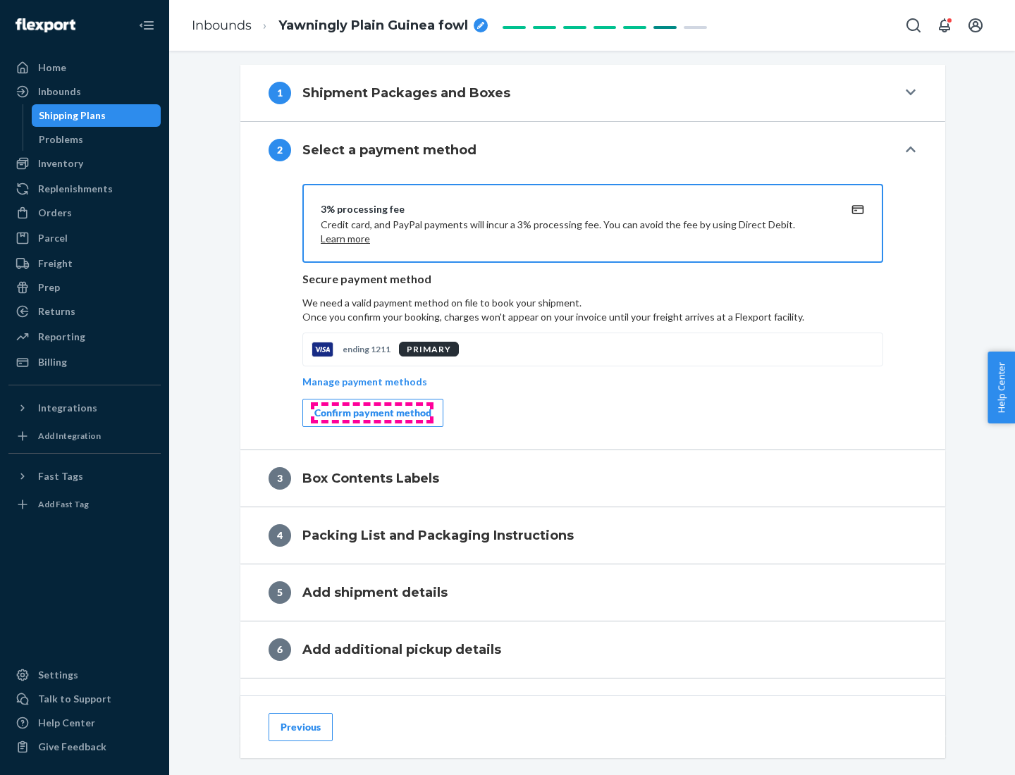
click at [371, 413] on div "Confirm payment method" at bounding box center [372, 413] width 117 height 14
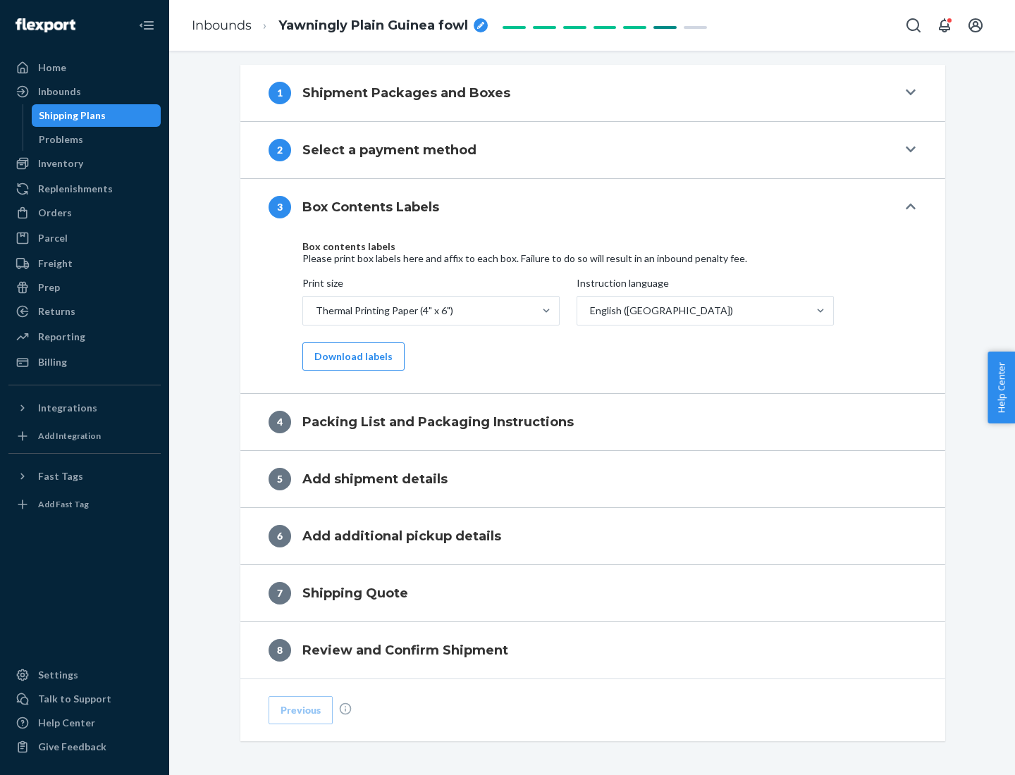
scroll to position [449, 0]
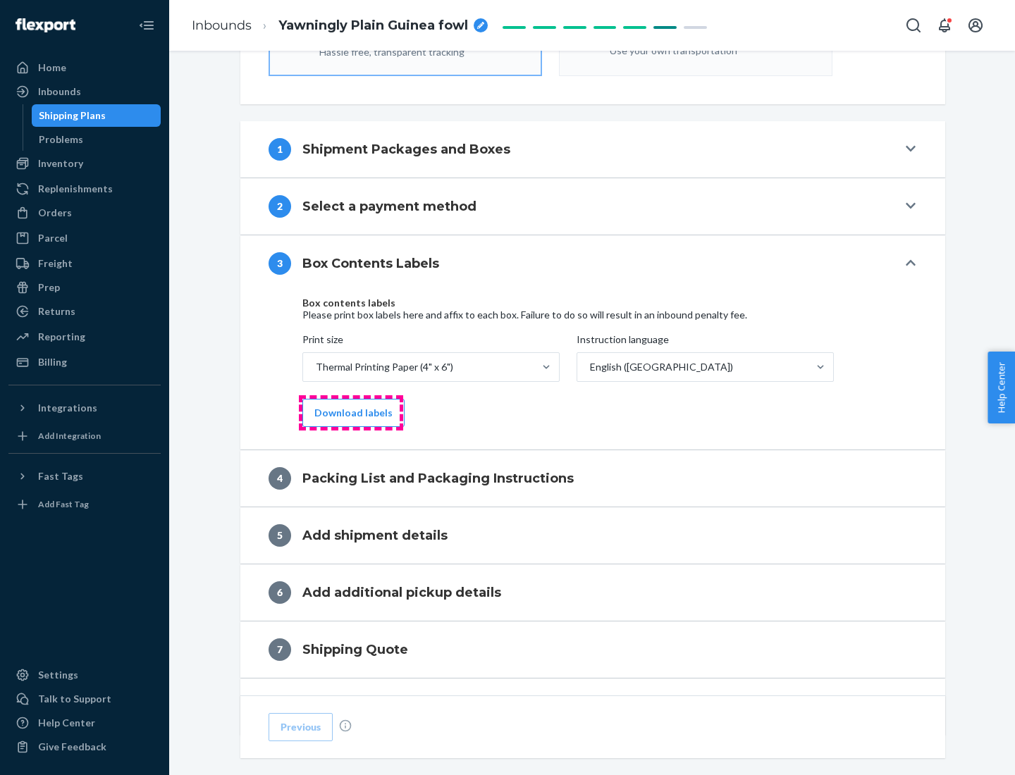
click at [350, 413] on button "Download labels" at bounding box center [353, 413] width 102 height 28
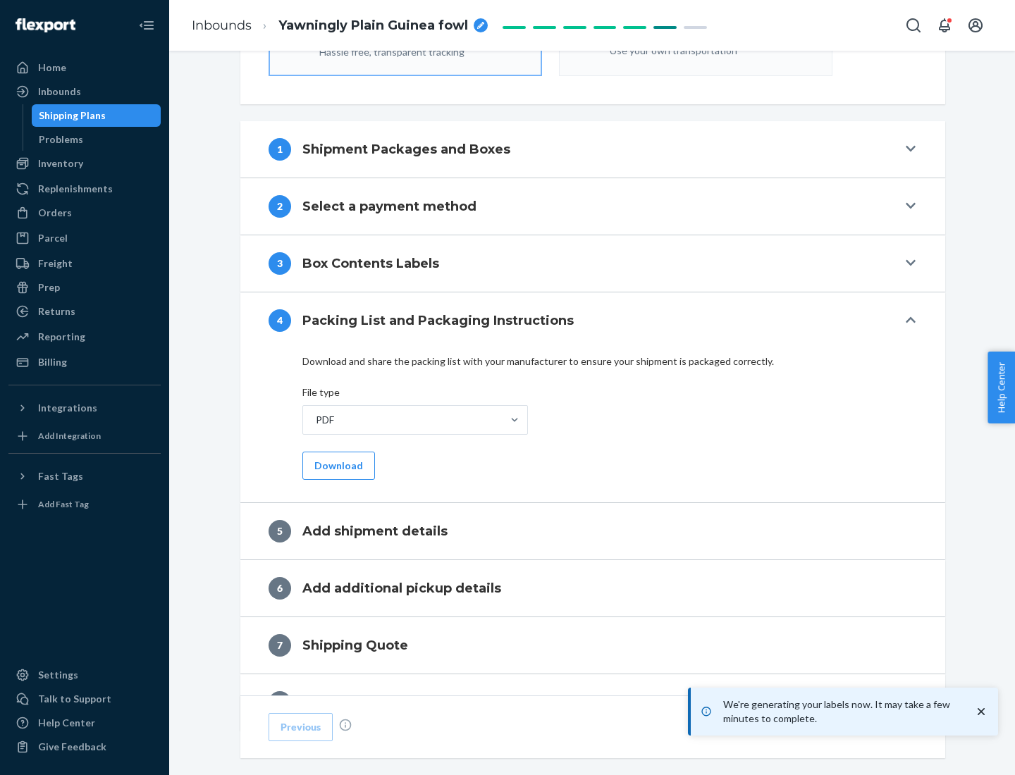
scroll to position [502, 0]
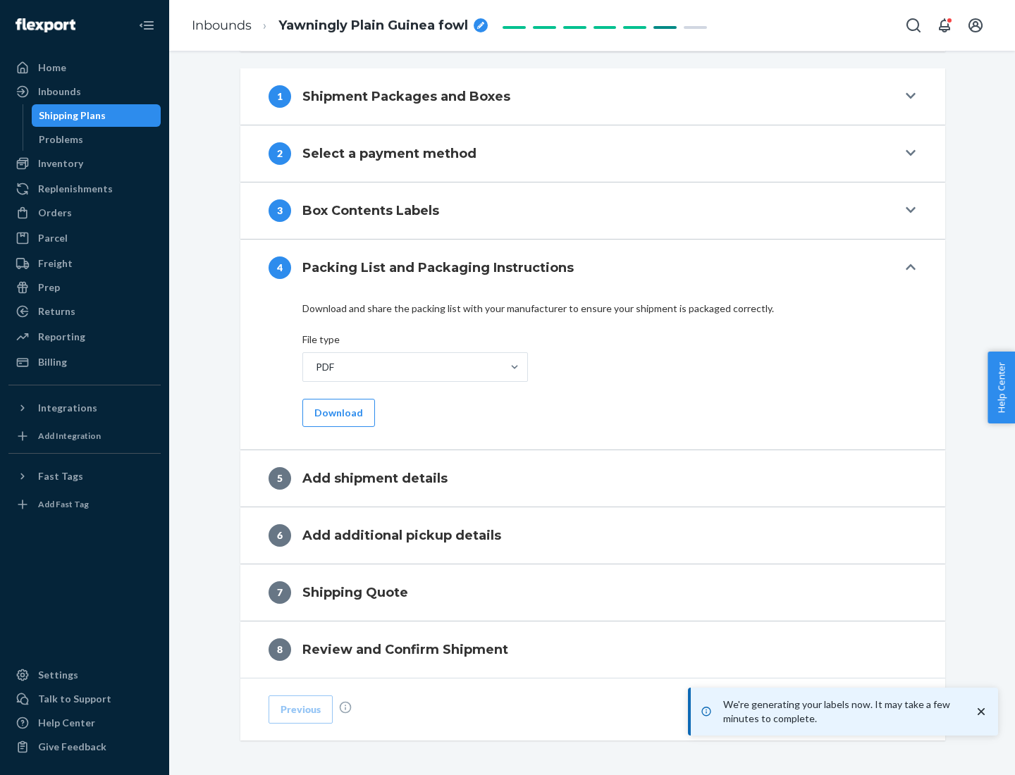
click at [337, 412] on button "Download" at bounding box center [338, 413] width 73 height 28
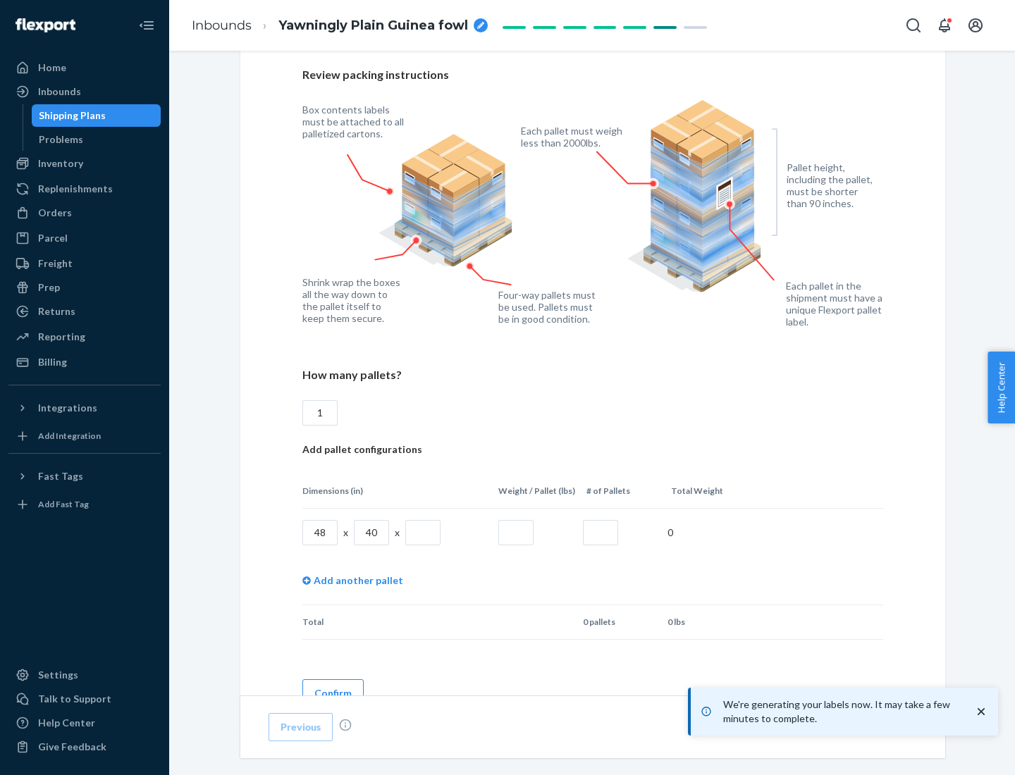
scroll to position [1024, 0]
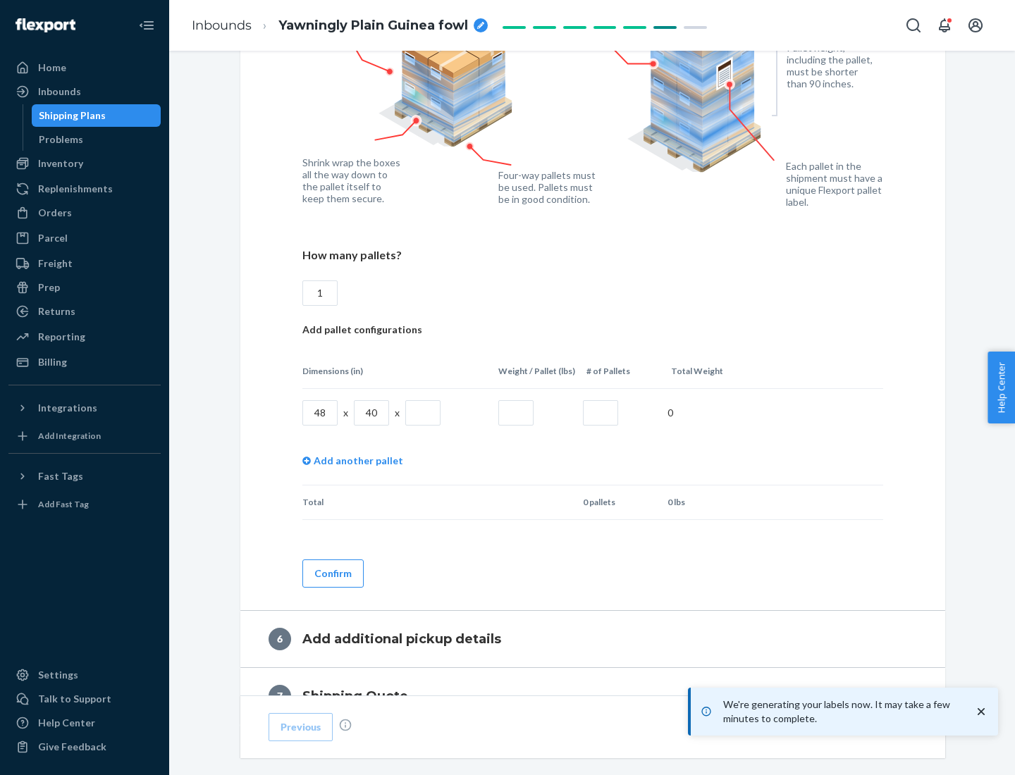
type input "1"
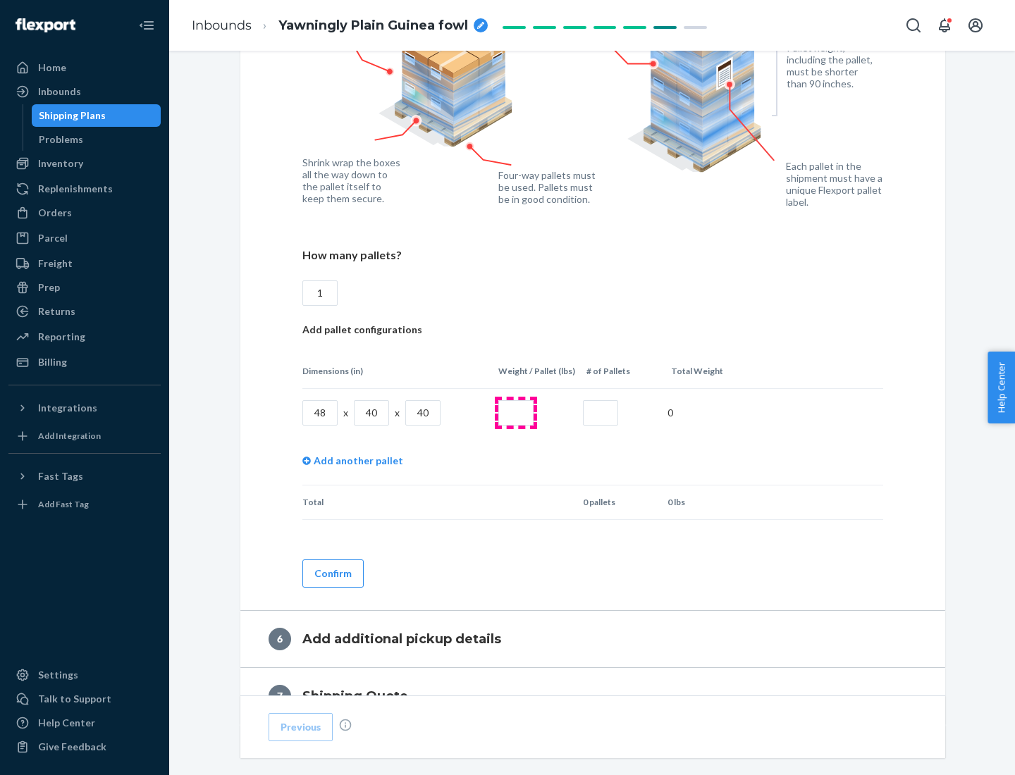
type input "40"
type input "200"
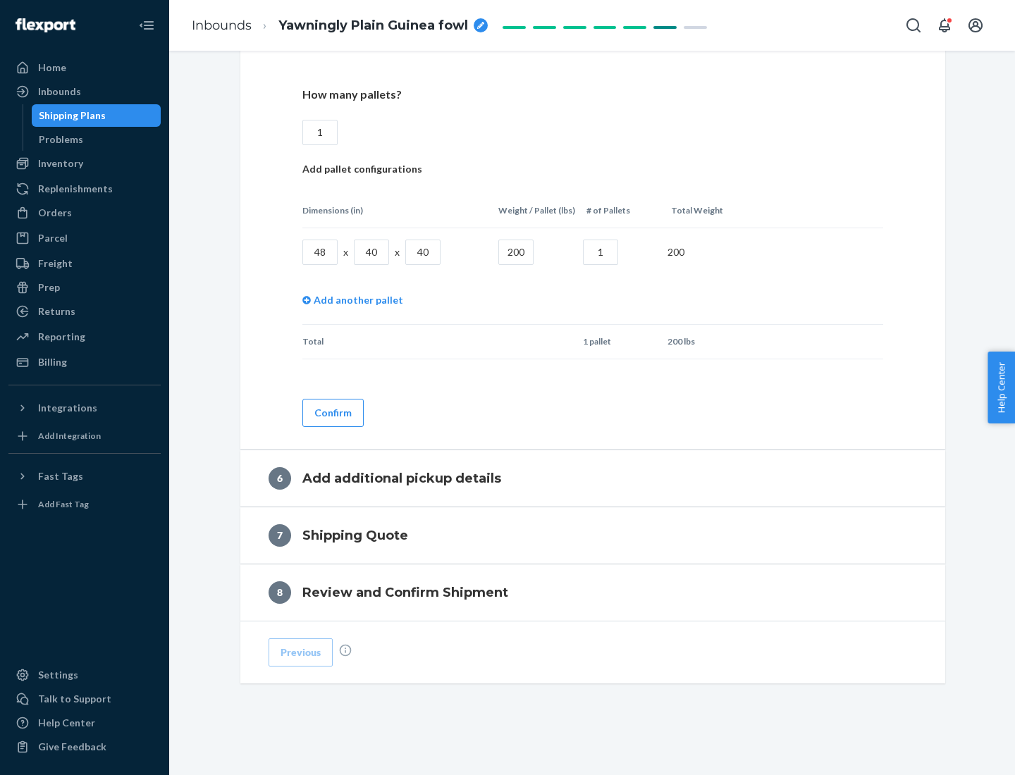
type input "1"
click at [332, 412] on button "Confirm" at bounding box center [332, 413] width 61 height 28
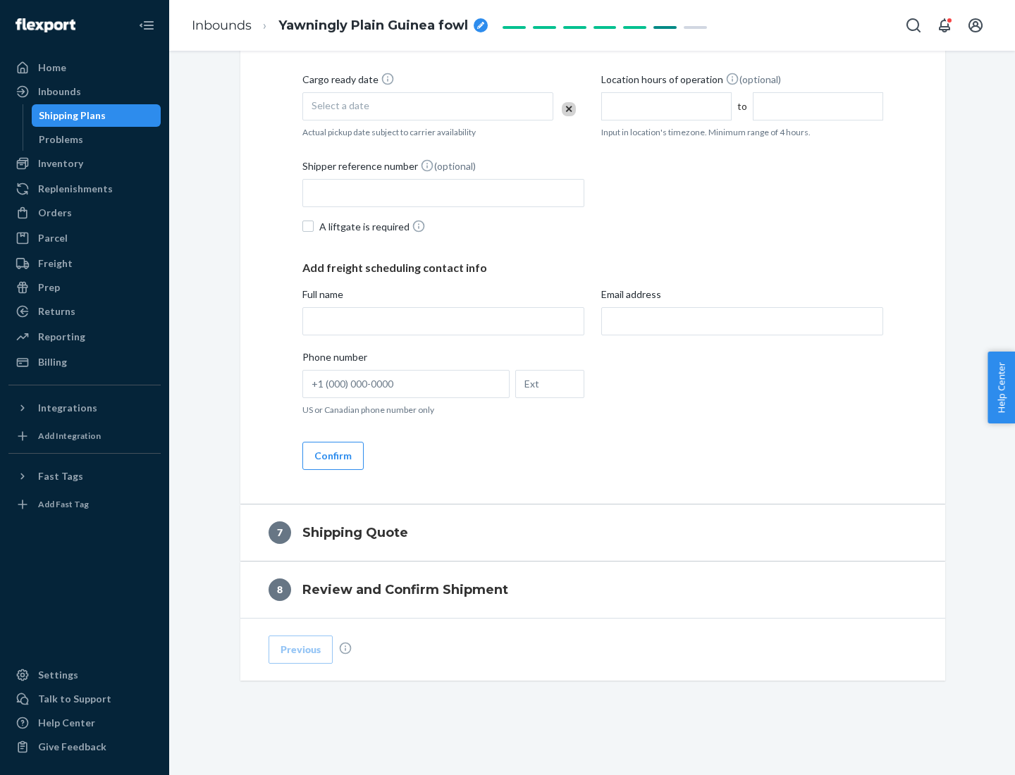
scroll to position [539, 0]
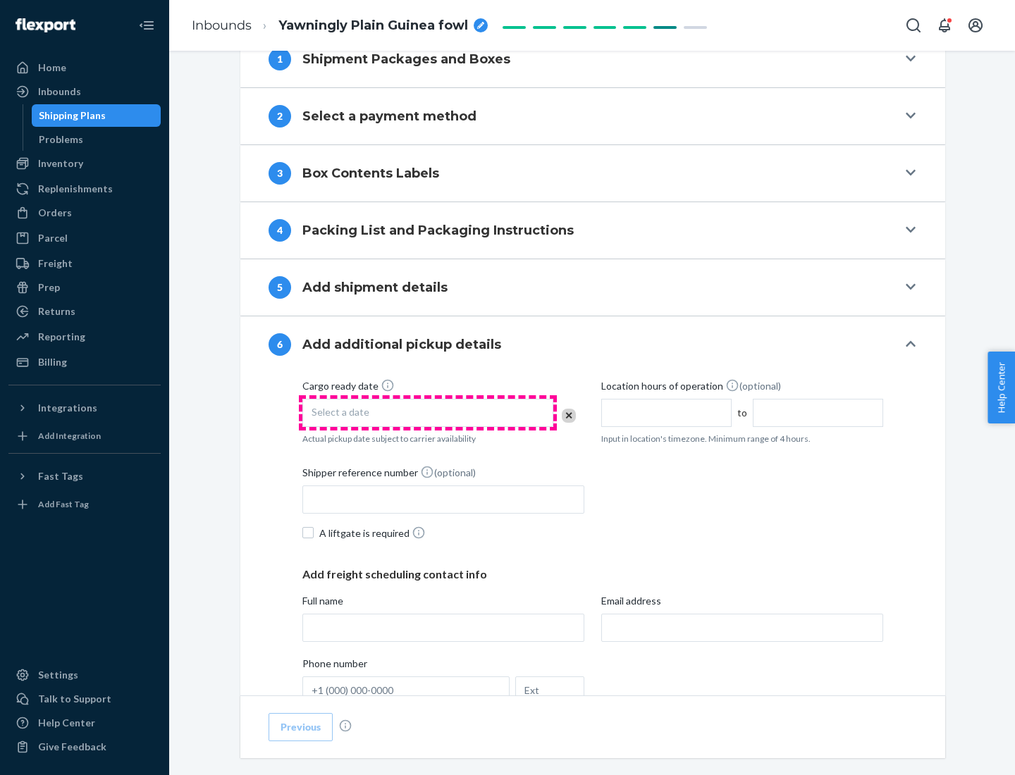
click at [428, 412] on div "Select a date" at bounding box center [427, 413] width 251 height 28
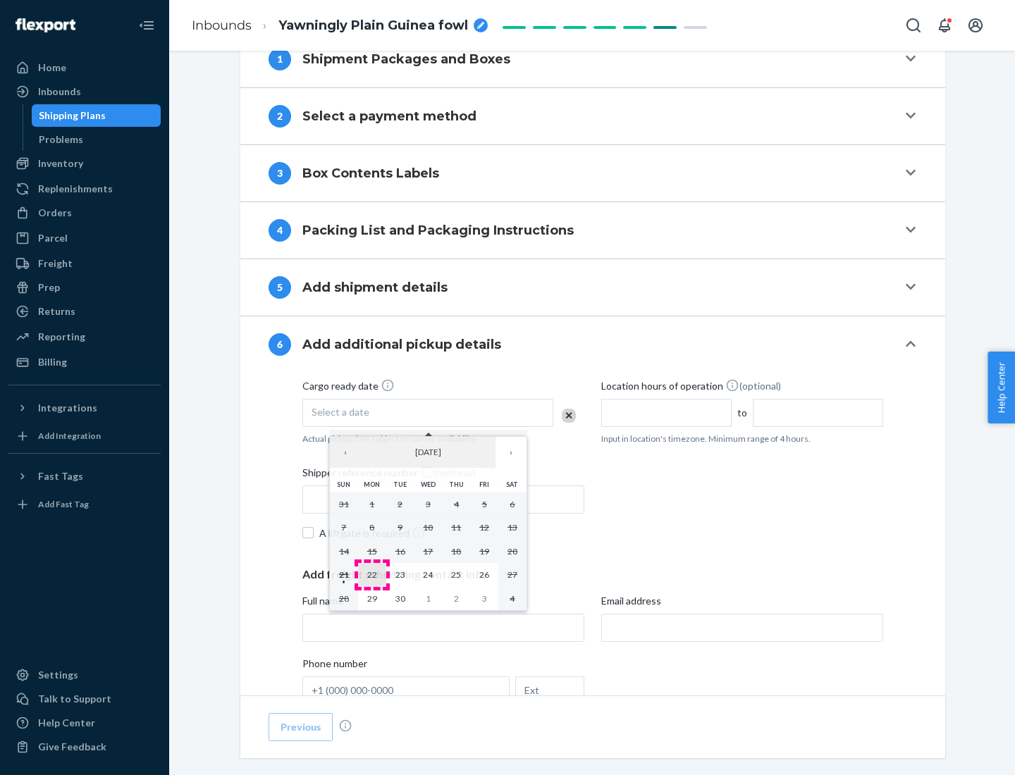
click at [371, 574] on abbr "22" at bounding box center [372, 574] width 10 height 11
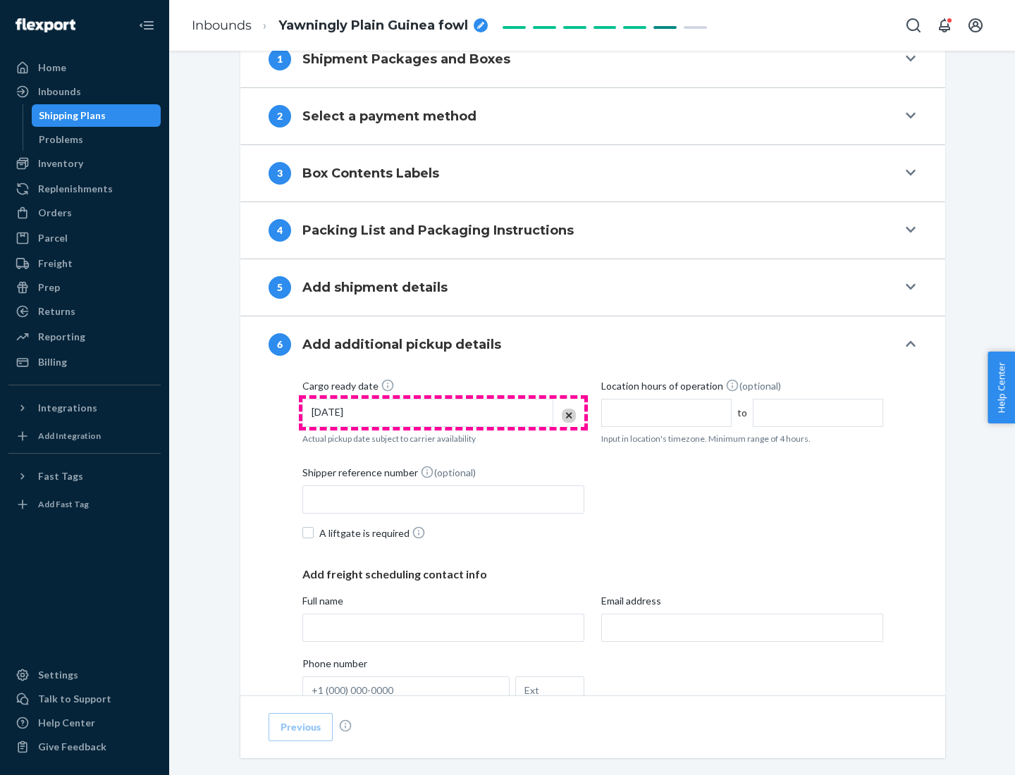
scroll to position [754, 0]
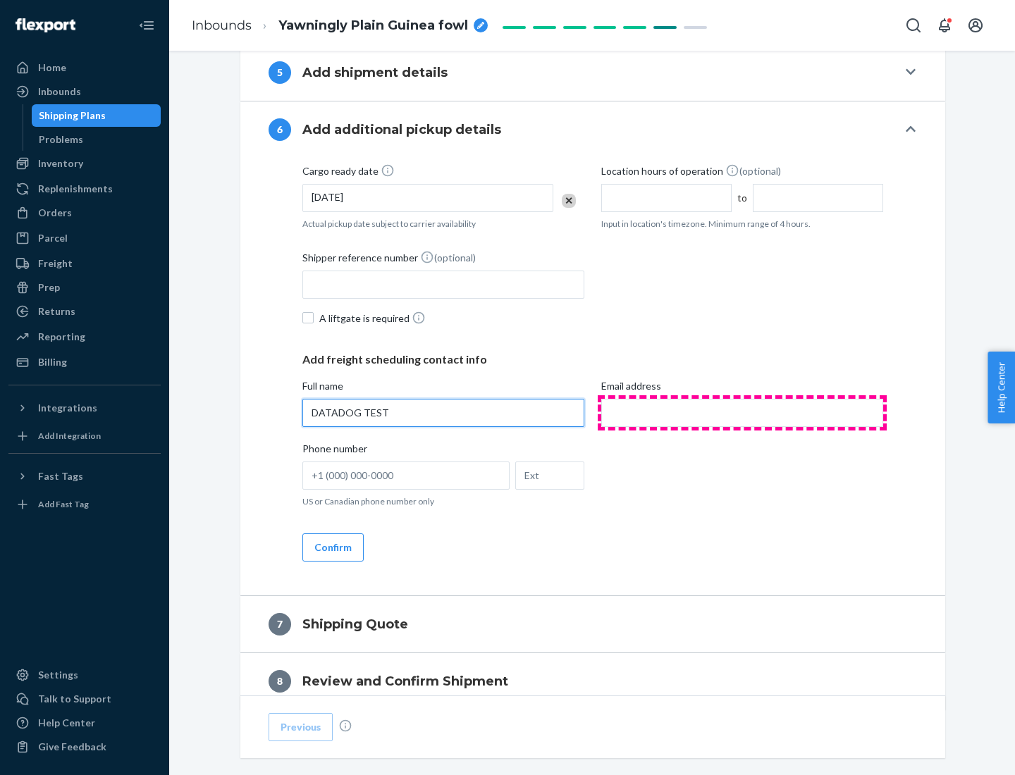
type input "DATADOG TEST"
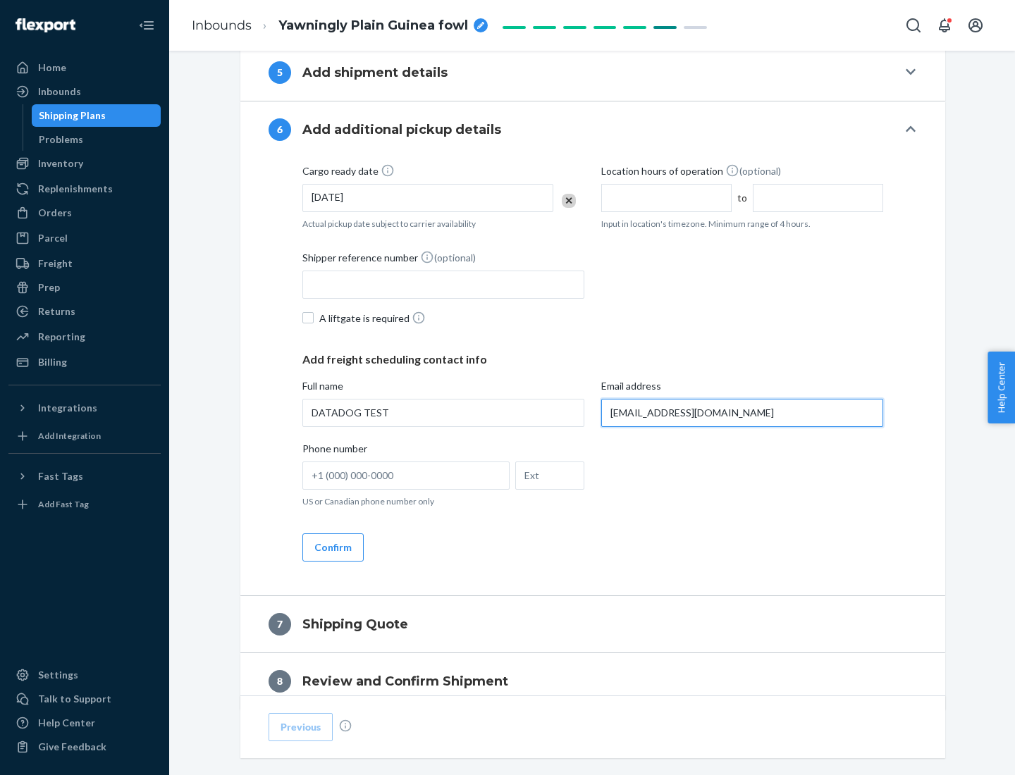
scroll to position [817, 0]
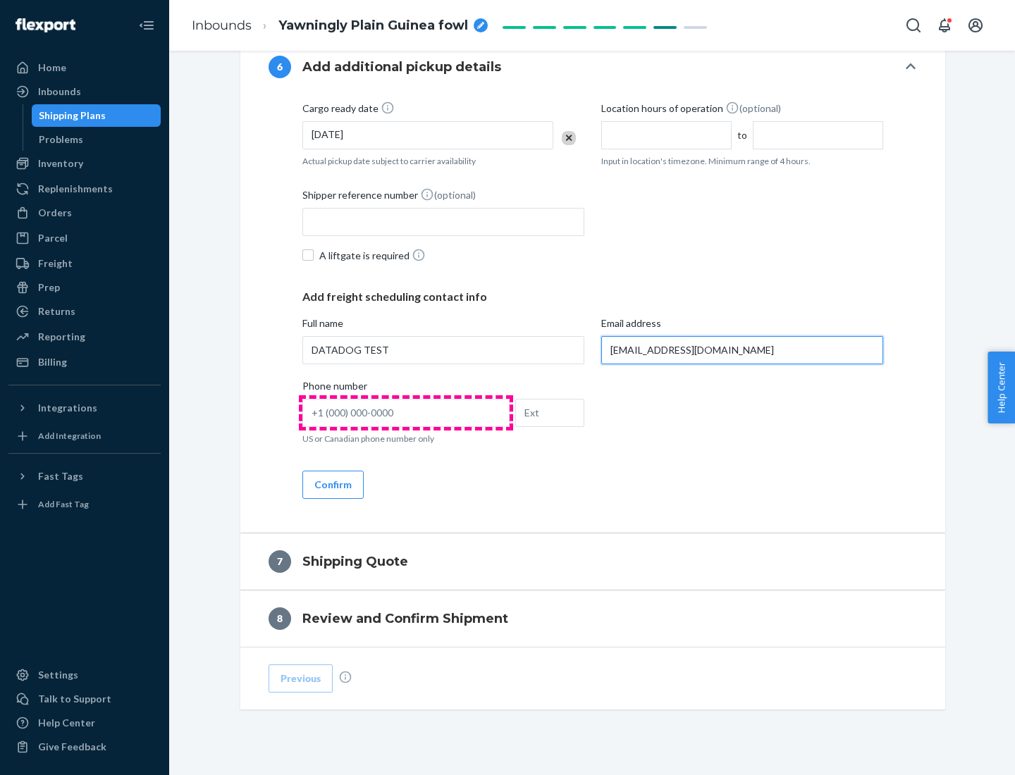
type input "[EMAIL_ADDRESS][DOMAIN_NAME]"
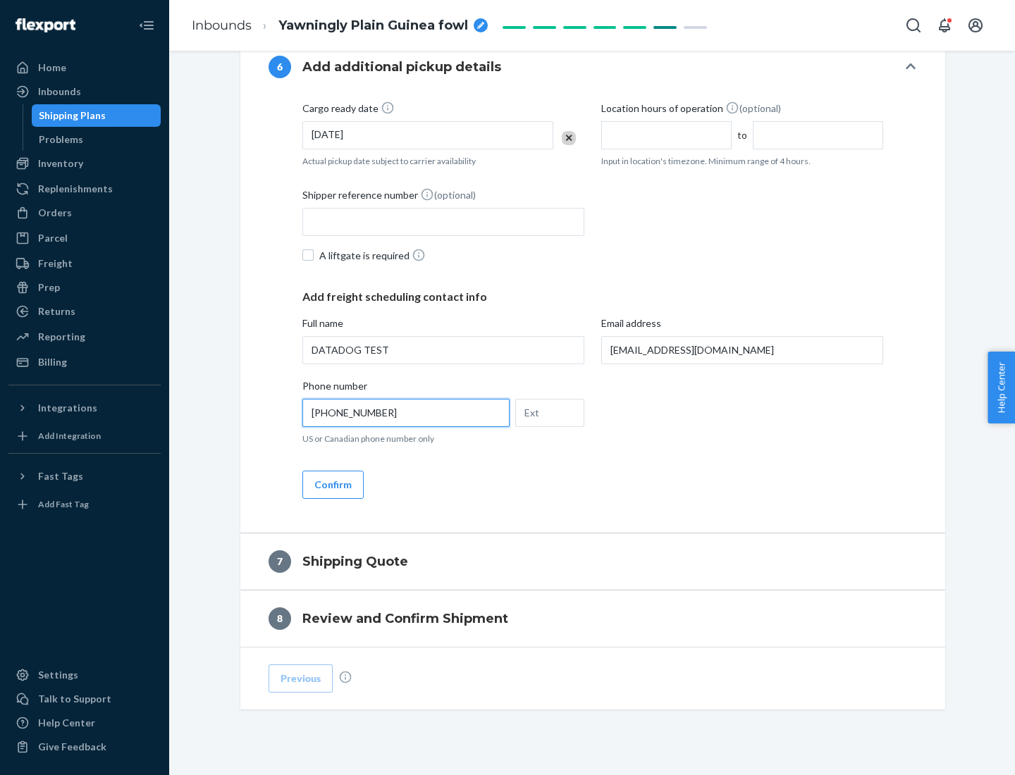
scroll to position [846, 0]
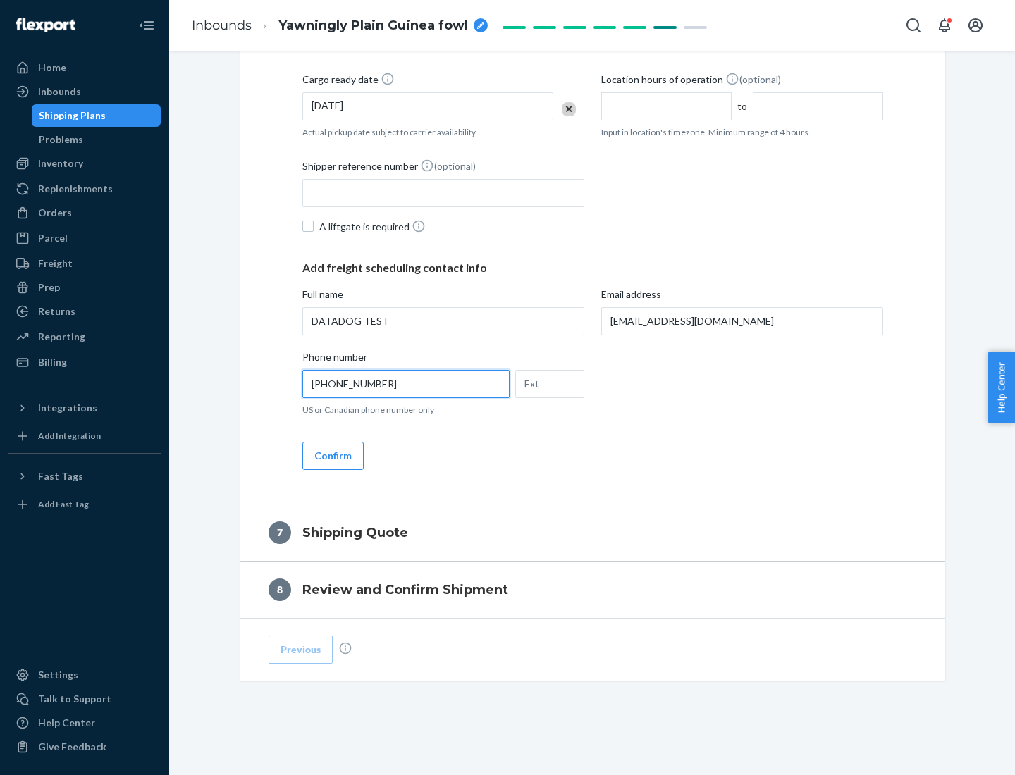
type input "[PHONE_NUMBER]"
click at [332, 455] on button "Confirm" at bounding box center [332, 456] width 61 height 28
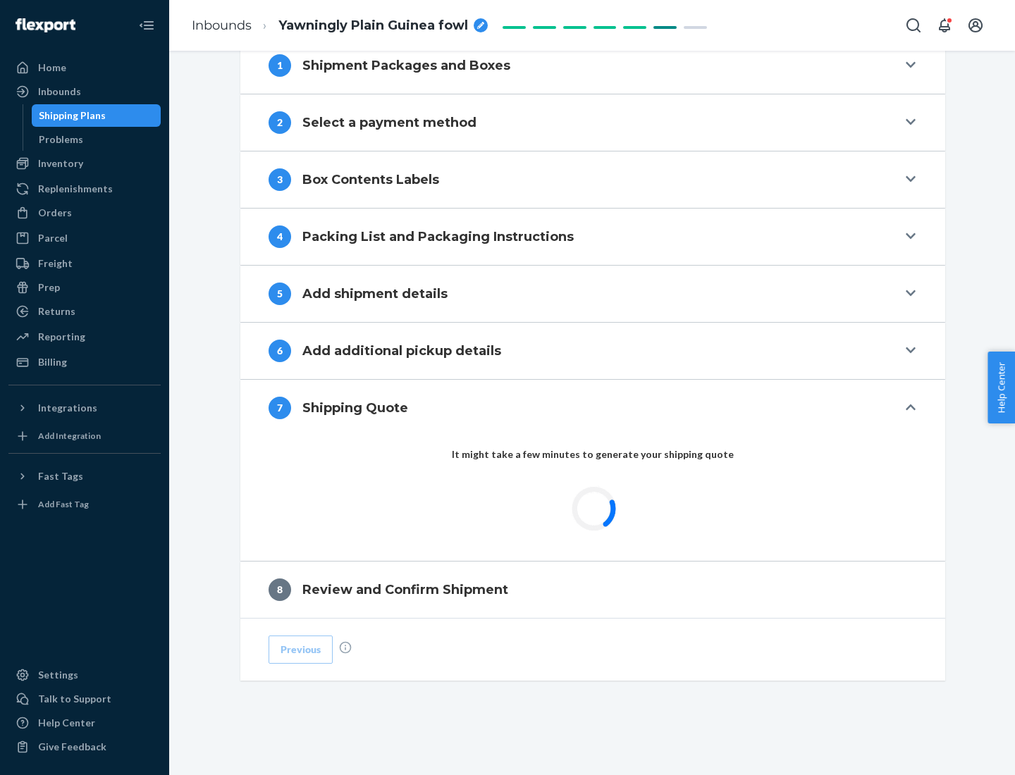
scroll to position [584, 0]
